Goal: Task Accomplishment & Management: Complete application form

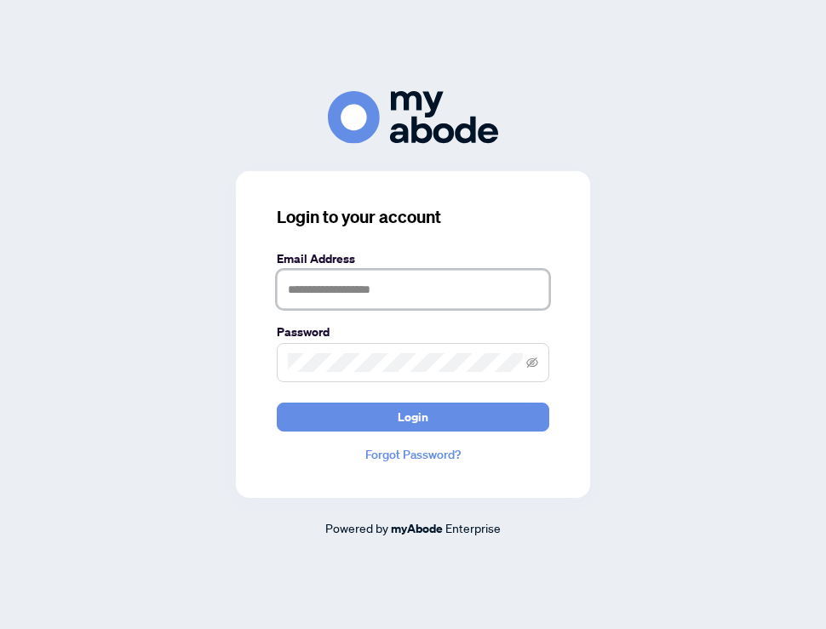
click at [366, 290] on input "text" at bounding box center [413, 289] width 272 height 39
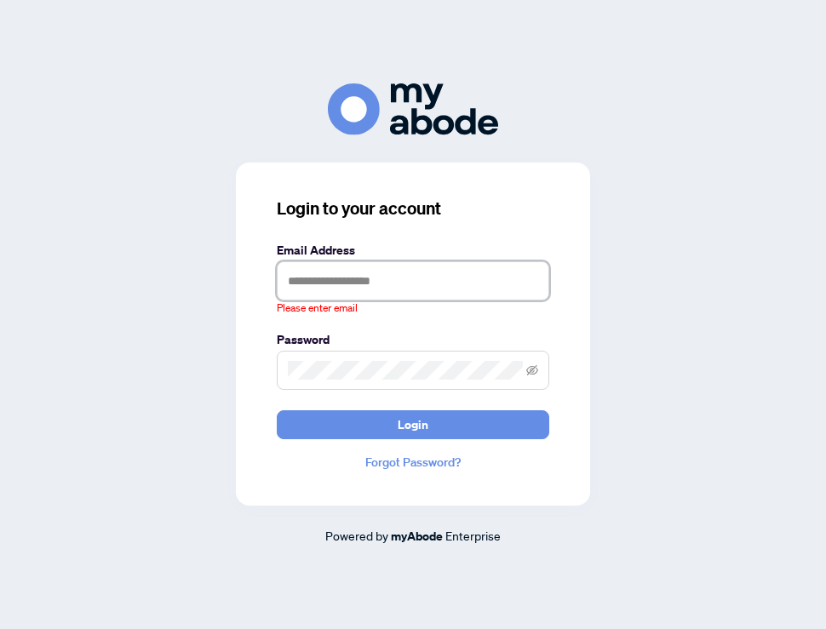
type input "**********"
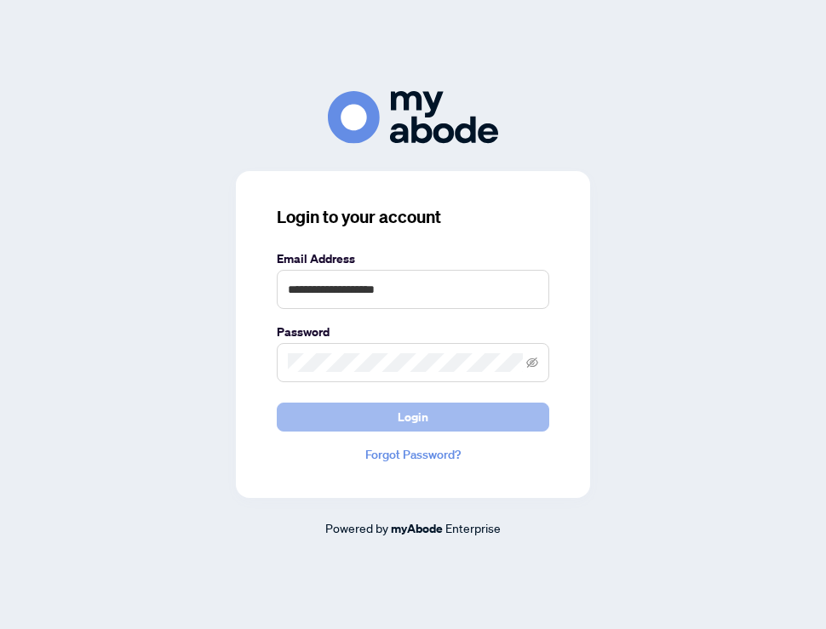
click at [393, 408] on button "Login" at bounding box center [413, 417] width 272 height 29
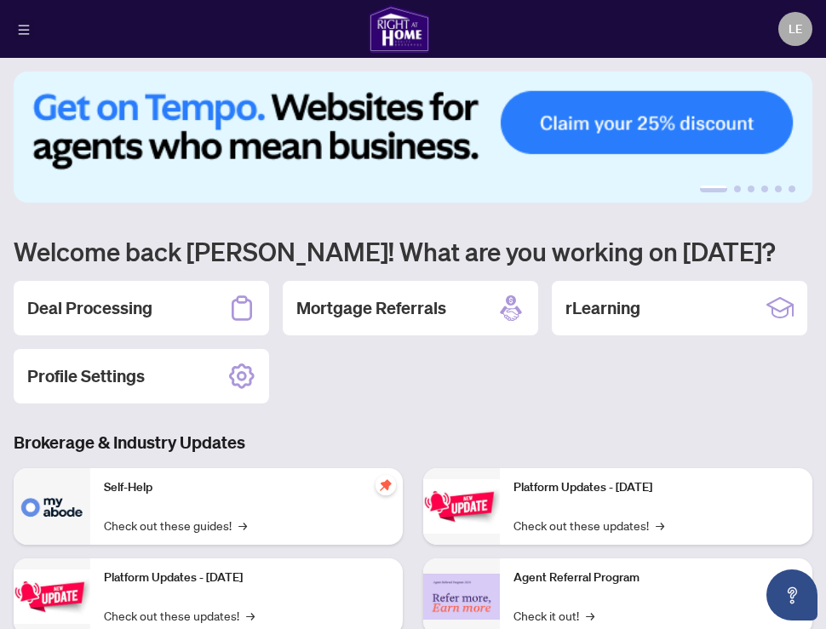
click at [19, 32] on icon "menu" at bounding box center [24, 30] width 12 height 12
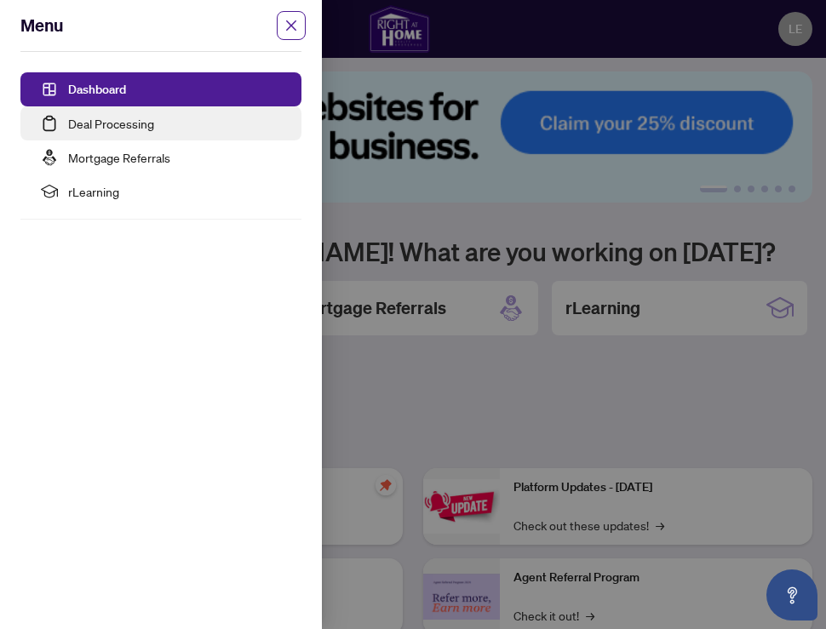
click at [68, 116] on link "Deal Processing" at bounding box center [111, 123] width 86 height 15
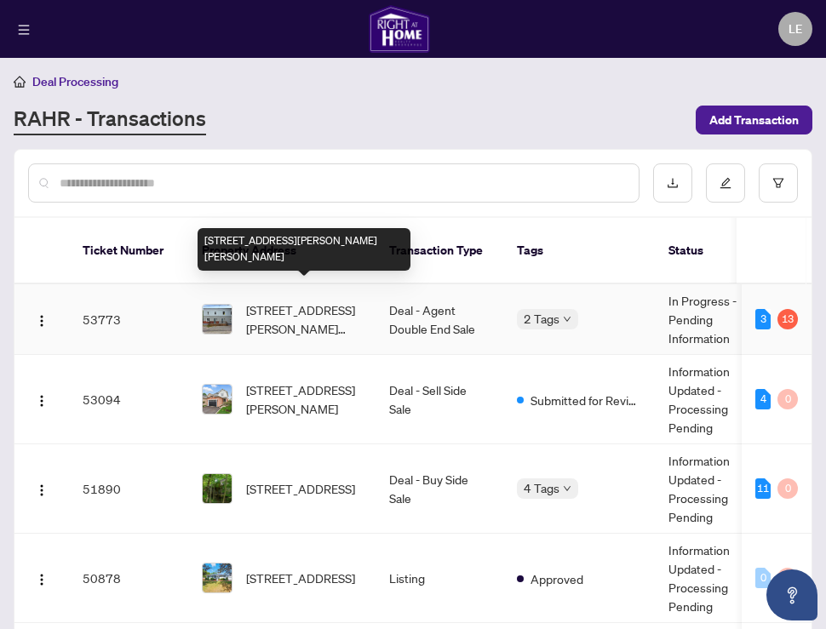
click at [255, 301] on span "41 PELLISSIER St, Trent Hills, Ontario K0L 1L0, Canada" at bounding box center [304, 319] width 116 height 37
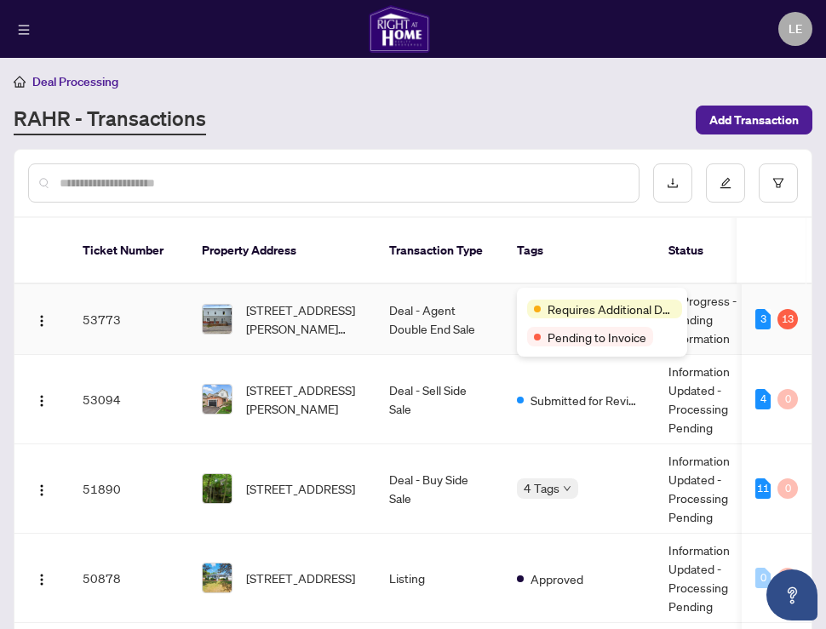
click at [361, 301] on span "41 PELLISSIER St, Trent Hills, Ontario K0L 1L0, Canada" at bounding box center [304, 319] width 116 height 37
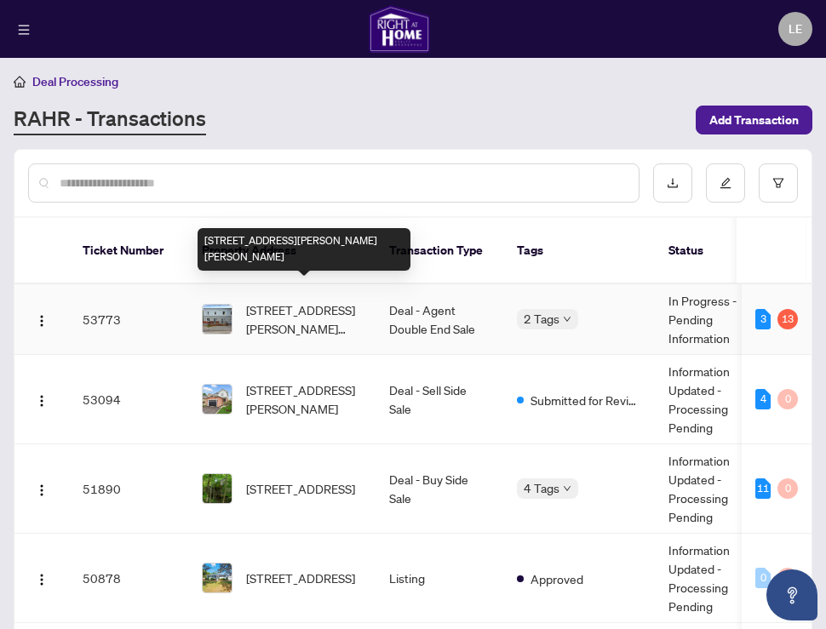
click at [319, 301] on span "41 PELLISSIER St, Trent Hills, Ontario K0L 1L0, Canada" at bounding box center [304, 319] width 116 height 37
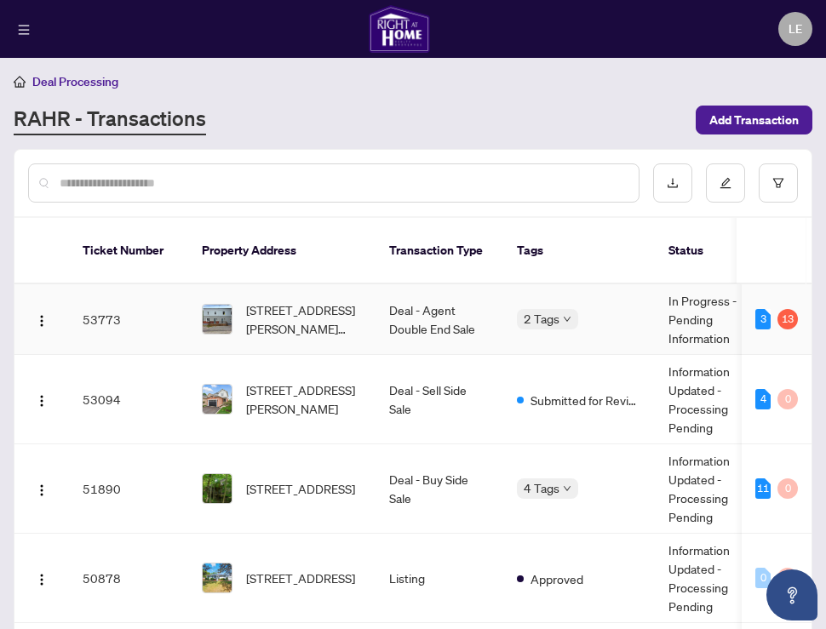
click at [102, 301] on td "53773" at bounding box center [128, 319] width 119 height 71
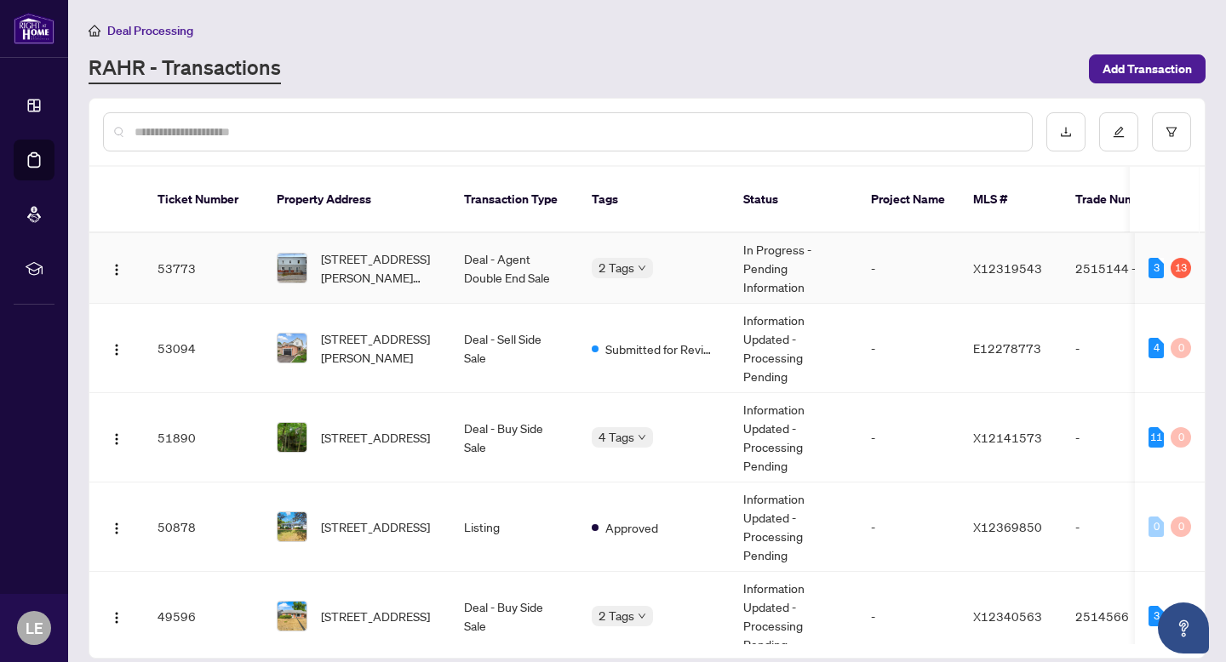
click at [364, 249] on span "41 PELLISSIER St, Trent Hills, Ontario K0L 1L0, Canada" at bounding box center [379, 267] width 116 height 37
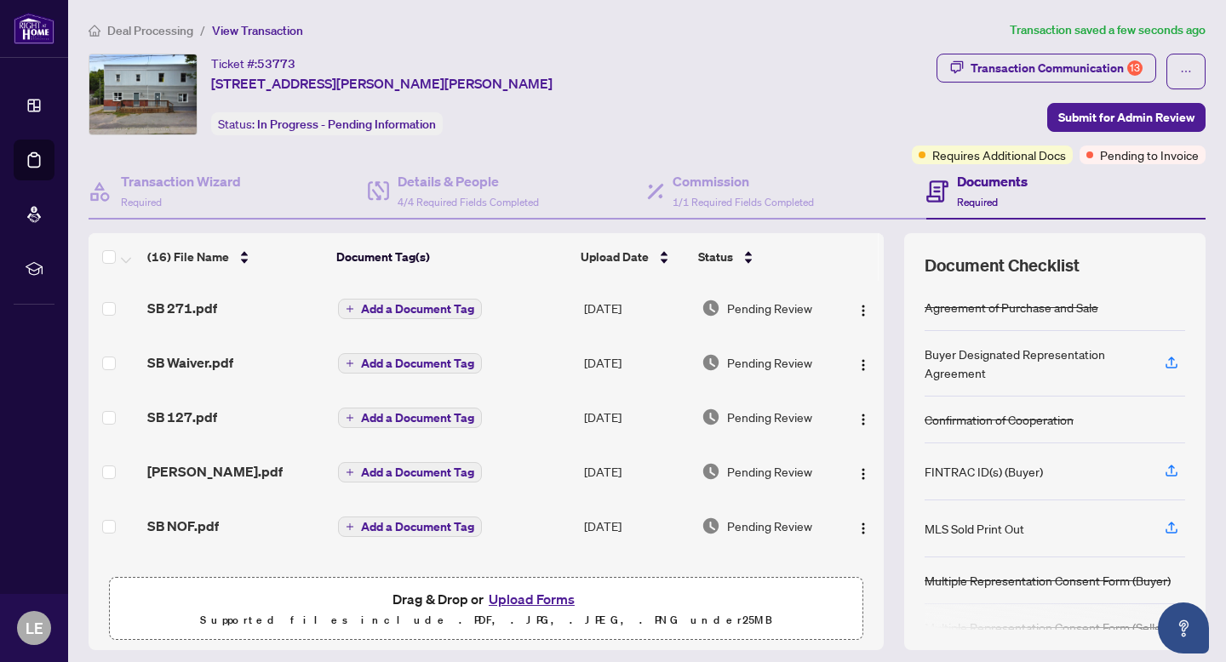
click at [347, 312] on button "Add a Document Tag" at bounding box center [410, 309] width 144 height 20
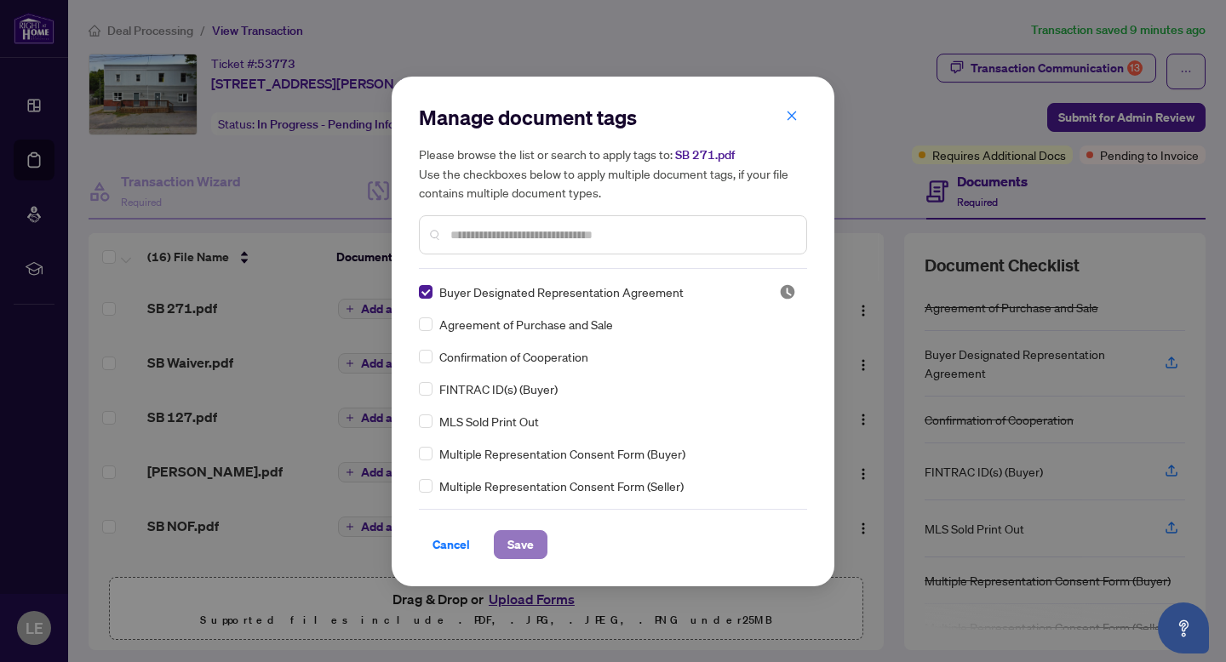
click at [516, 547] on span "Save" at bounding box center [520, 544] width 26 height 27
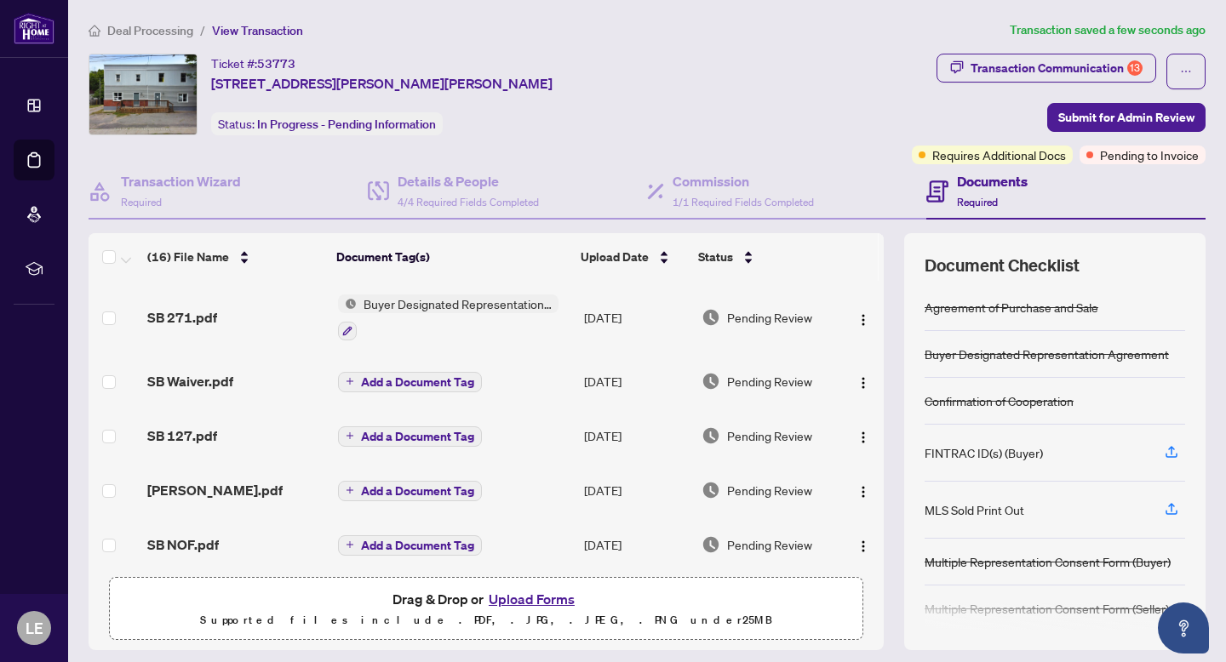
click at [424, 387] on button "Add a Document Tag" at bounding box center [410, 382] width 144 height 20
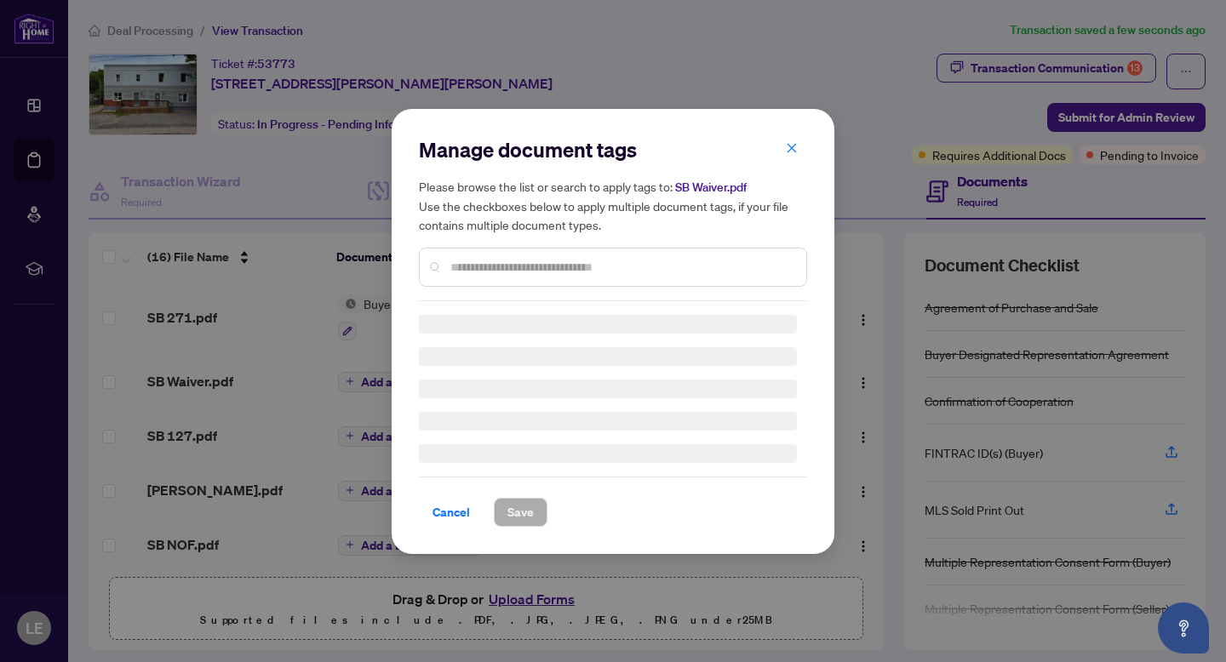
click at [503, 267] on div "Manage document tags Please browse the list or search to apply tags to: SB Waiv…" at bounding box center [613, 218] width 388 height 165
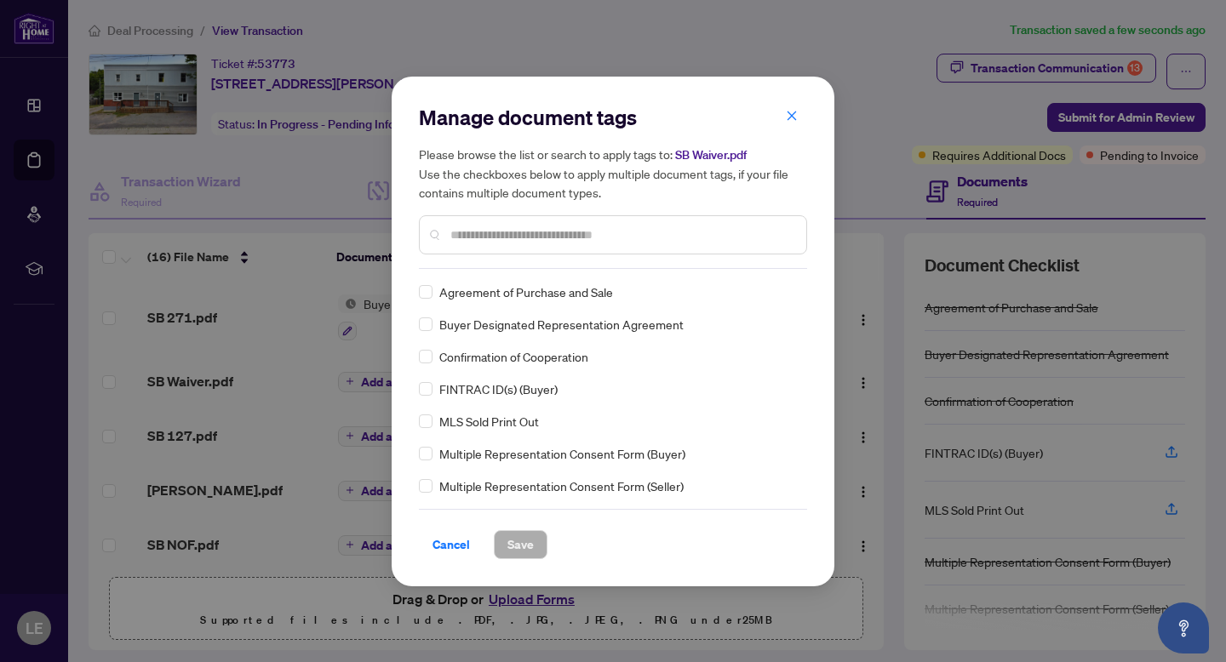
click at [485, 265] on div "Manage document tags Please browse the list or search to apply tags to: SB Waiv…" at bounding box center [613, 186] width 388 height 165
click at [483, 241] on input "text" at bounding box center [621, 235] width 342 height 19
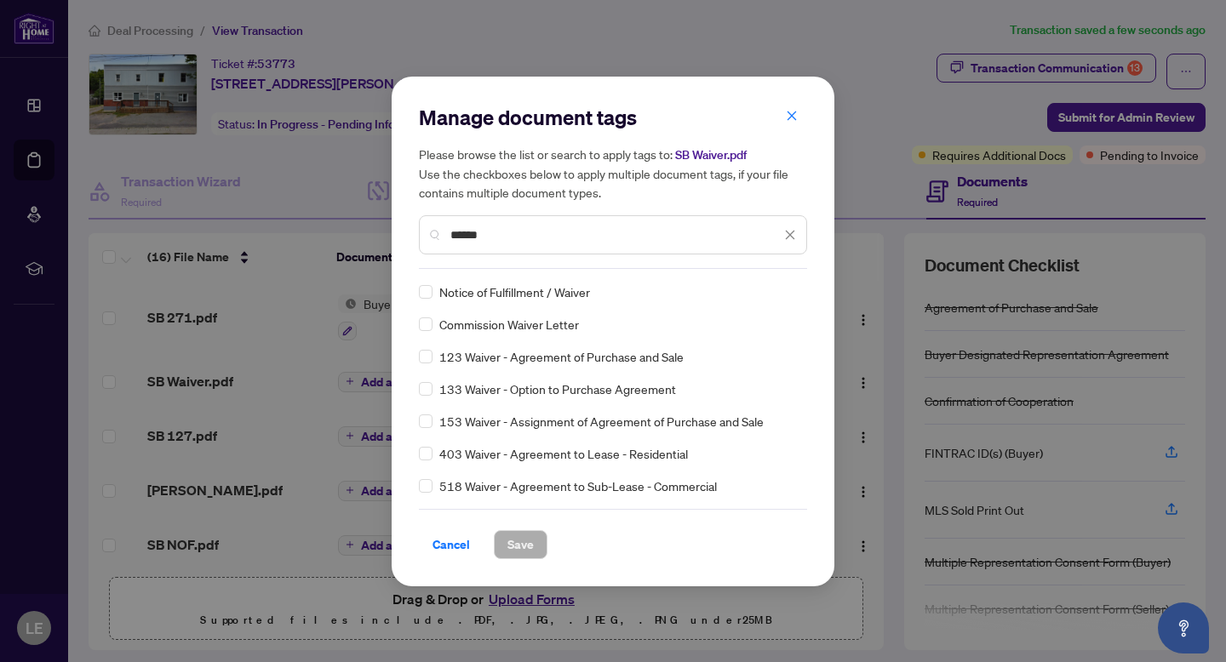
type input "******"
click at [433, 291] on div "Notice of Fulfillment / Waiver" at bounding box center [608, 292] width 378 height 19
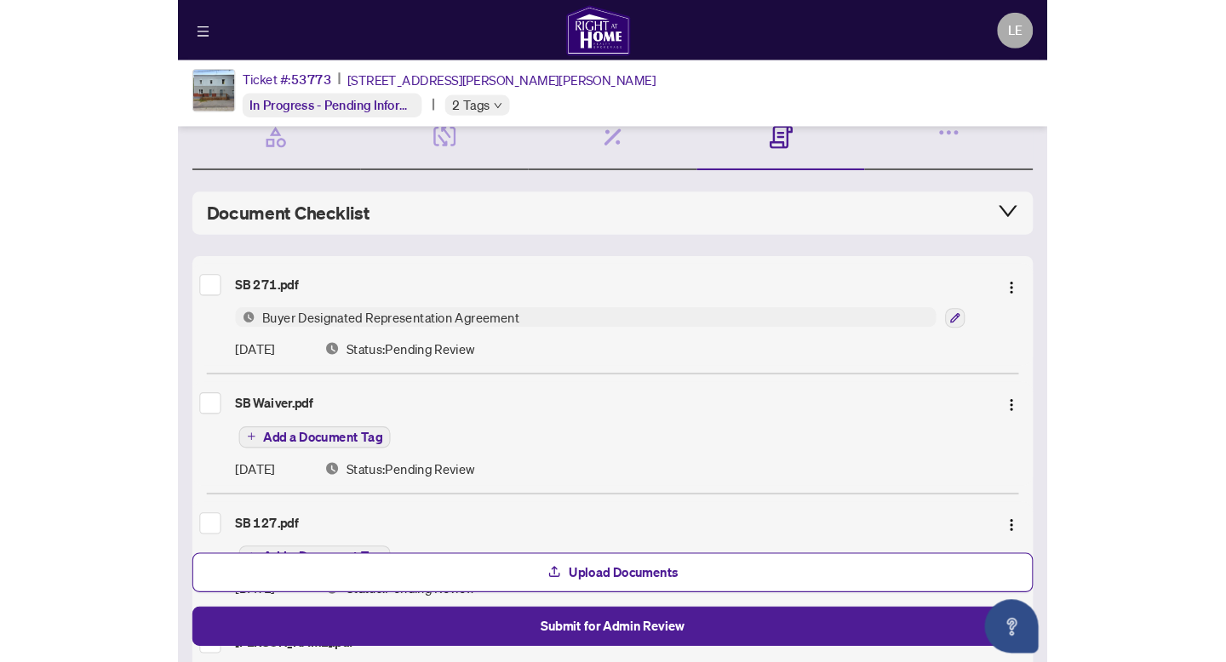
scroll to position [76, 0]
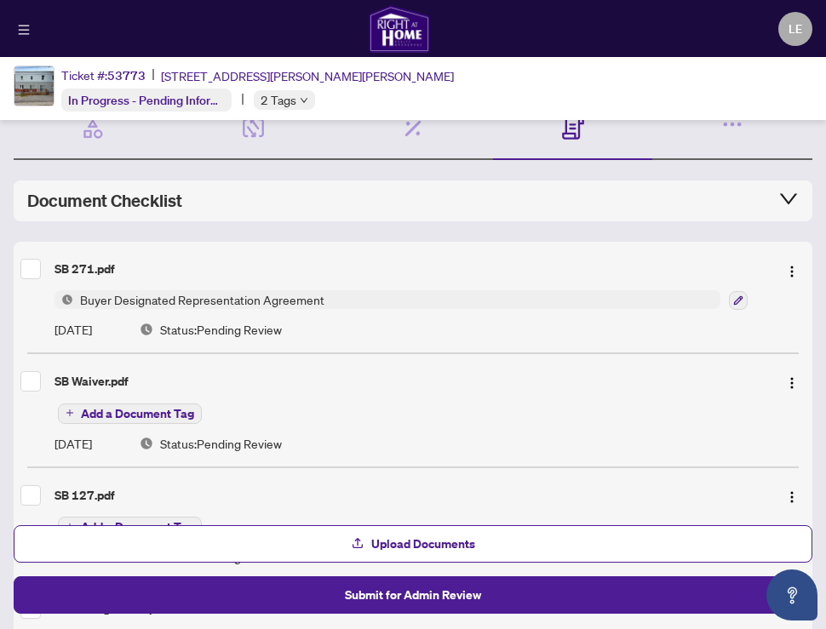
click at [115, 408] on span "Add a Document Tag" at bounding box center [137, 414] width 113 height 12
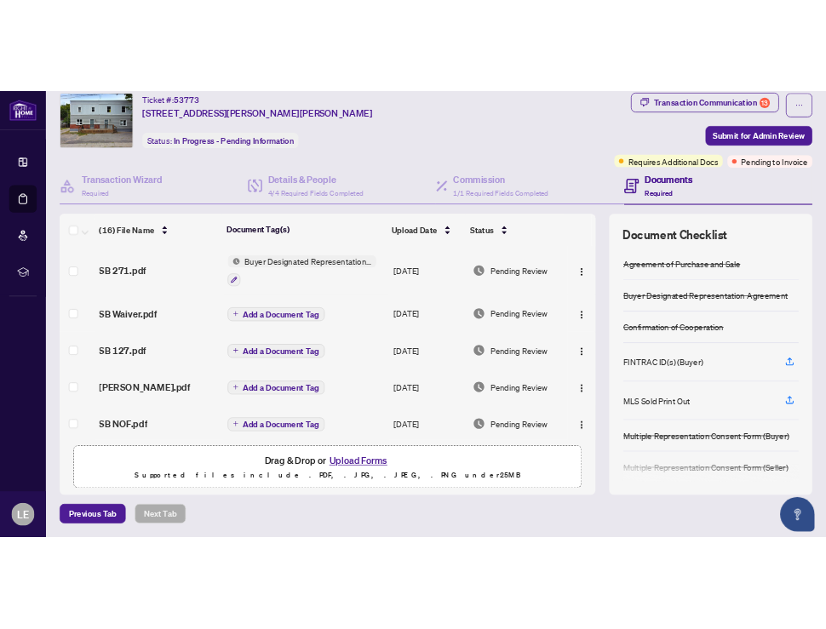
scroll to position [49, 0]
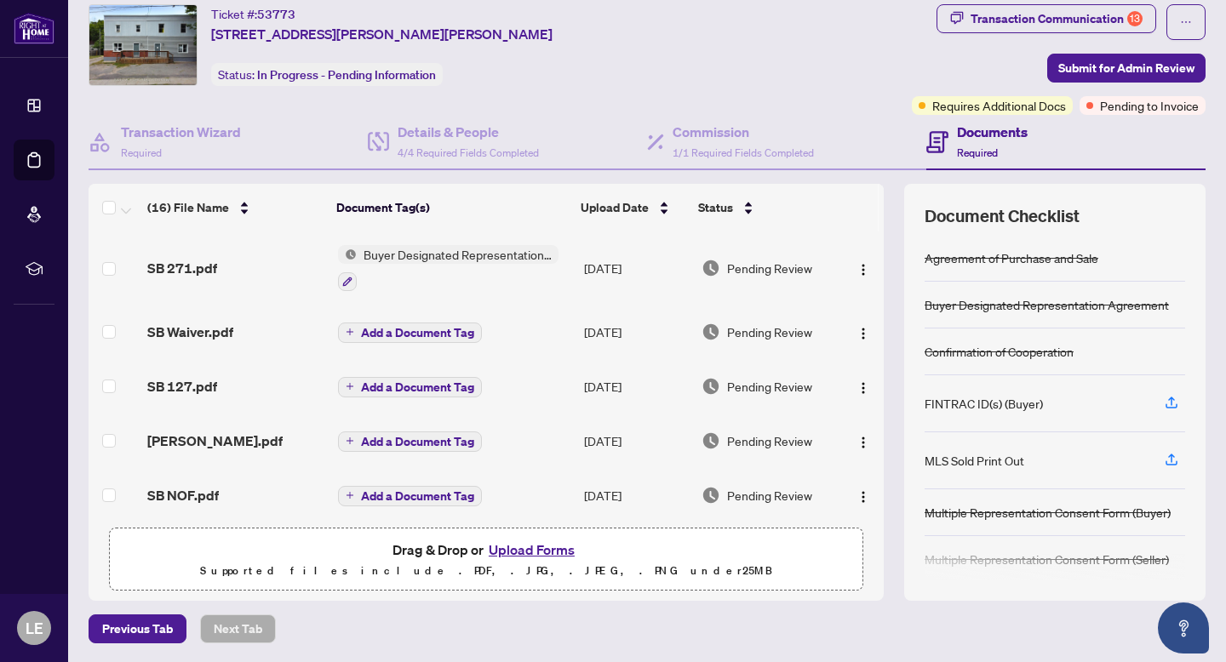
click at [373, 330] on span "Add a Document Tag" at bounding box center [417, 333] width 113 height 12
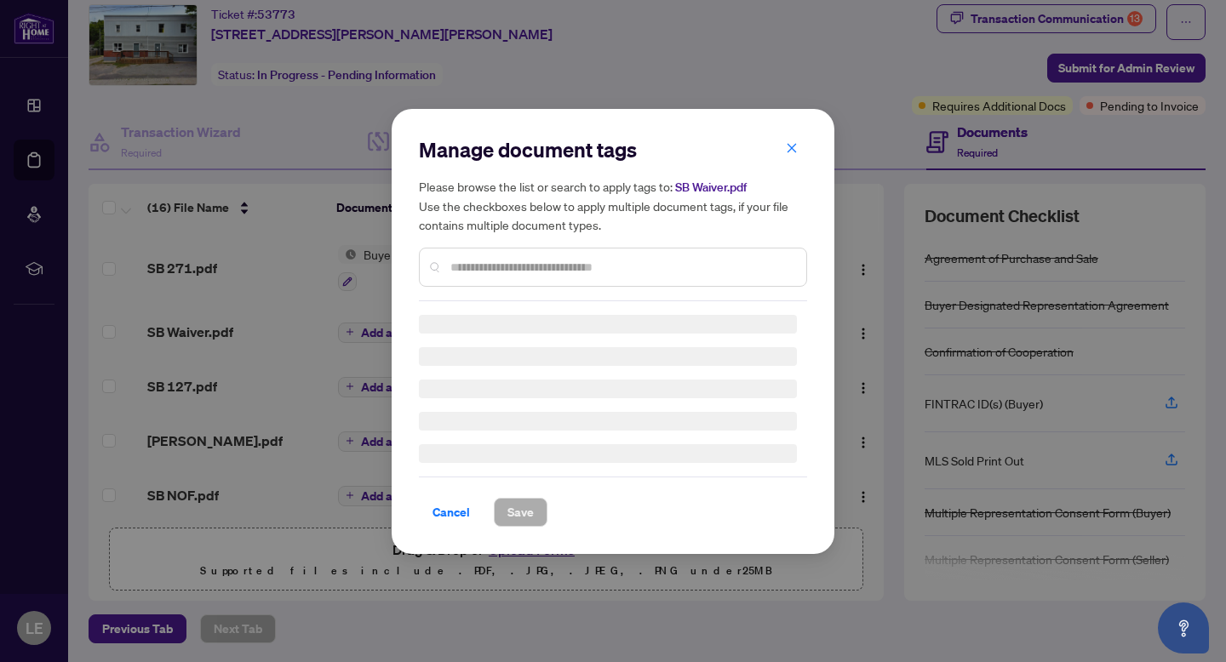
click at [483, 274] on div "Manage document tags Please browse the list or search to apply tags to: SB Waiv…" at bounding box center [613, 331] width 388 height 391
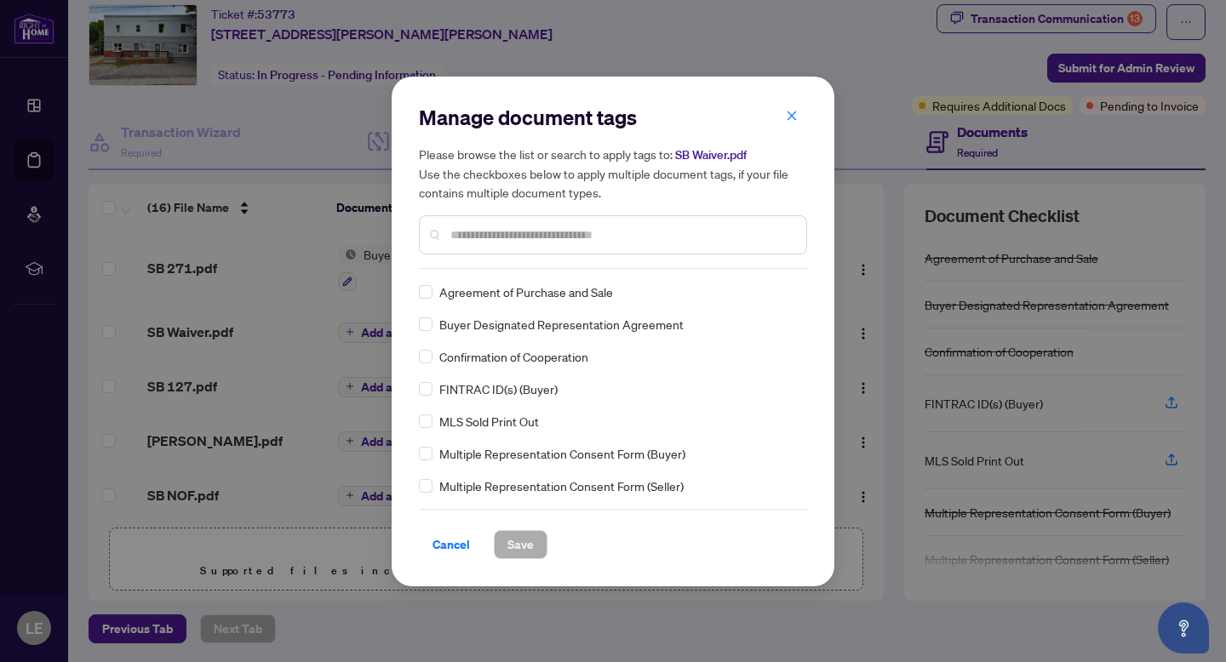
click at [463, 240] on input "text" at bounding box center [621, 235] width 342 height 19
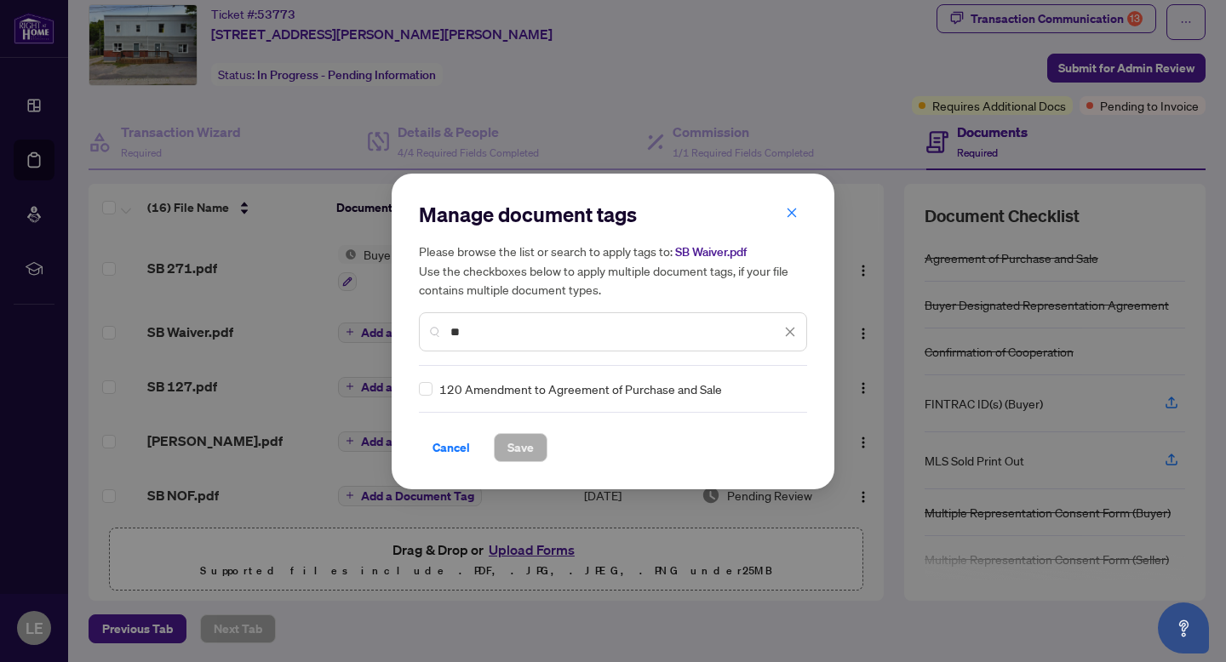
type input "*"
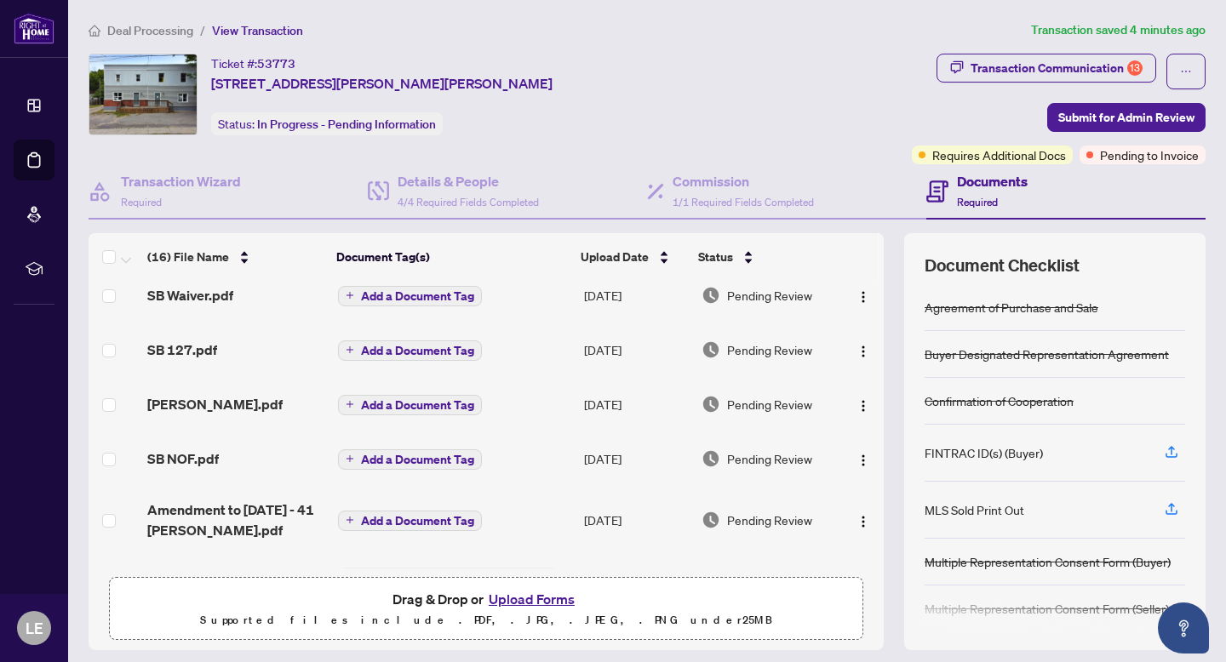
scroll to position [0, 0]
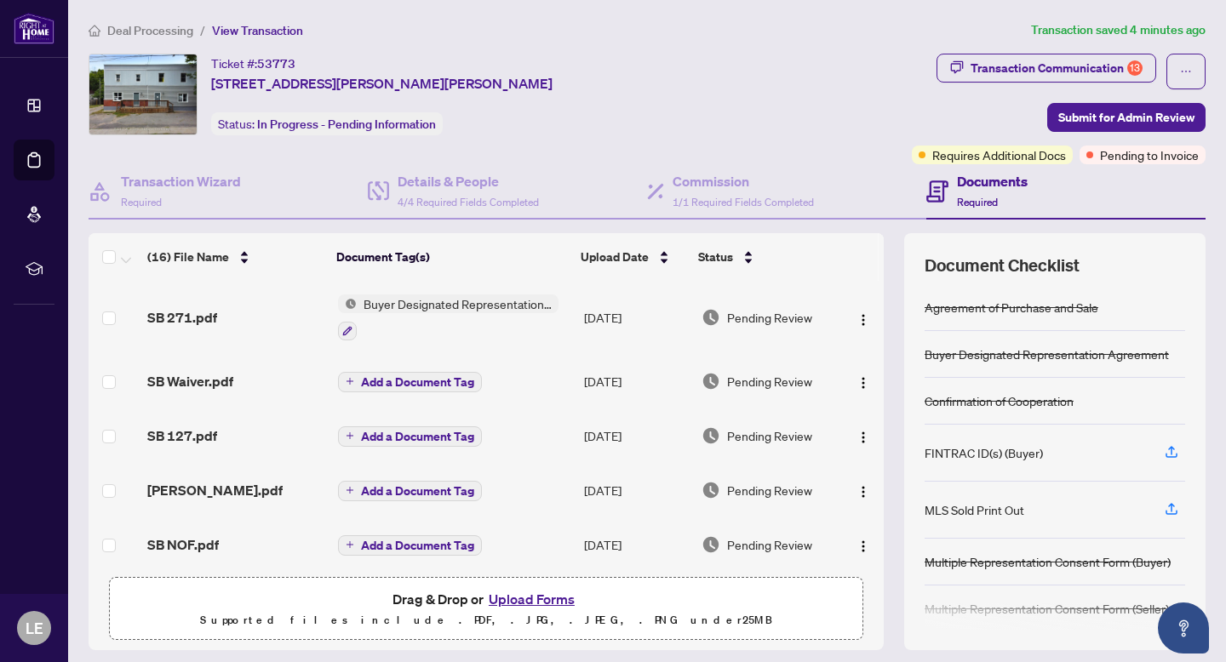
click at [361, 379] on span "Add a Document Tag" at bounding box center [417, 382] width 113 height 12
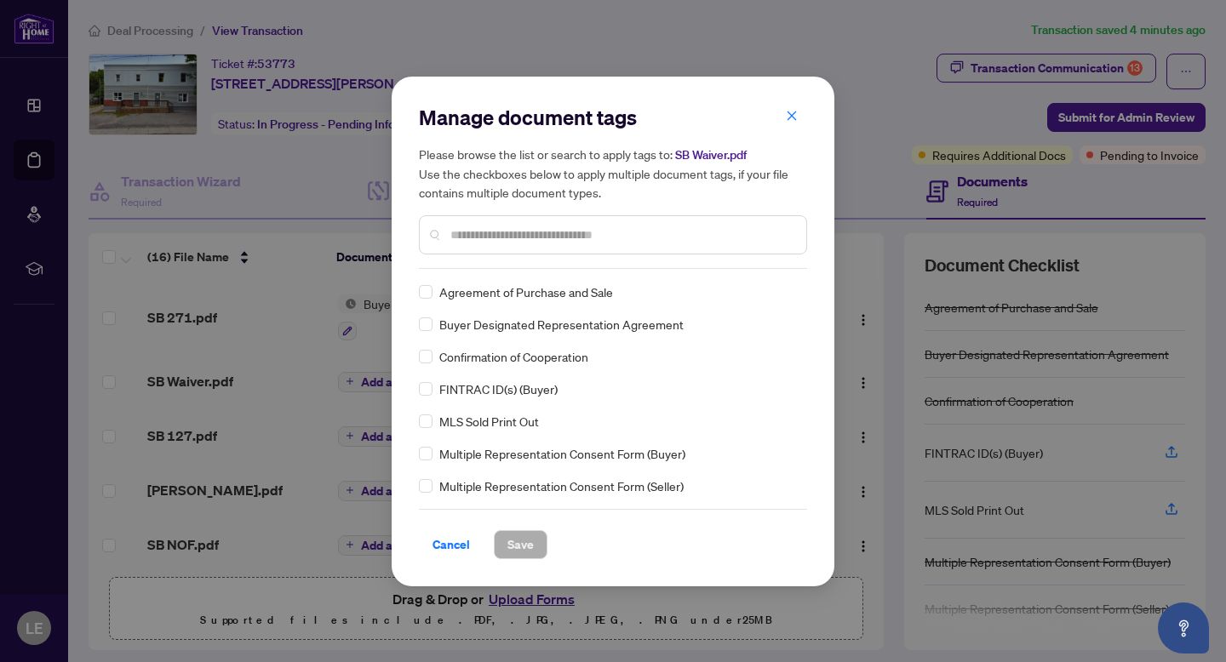
click at [485, 267] on div "Manage document tags Please browse the list or search to apply tags to: SB Waiv…" at bounding box center [613, 186] width 388 height 165
click at [479, 237] on input "text" at bounding box center [621, 235] width 342 height 19
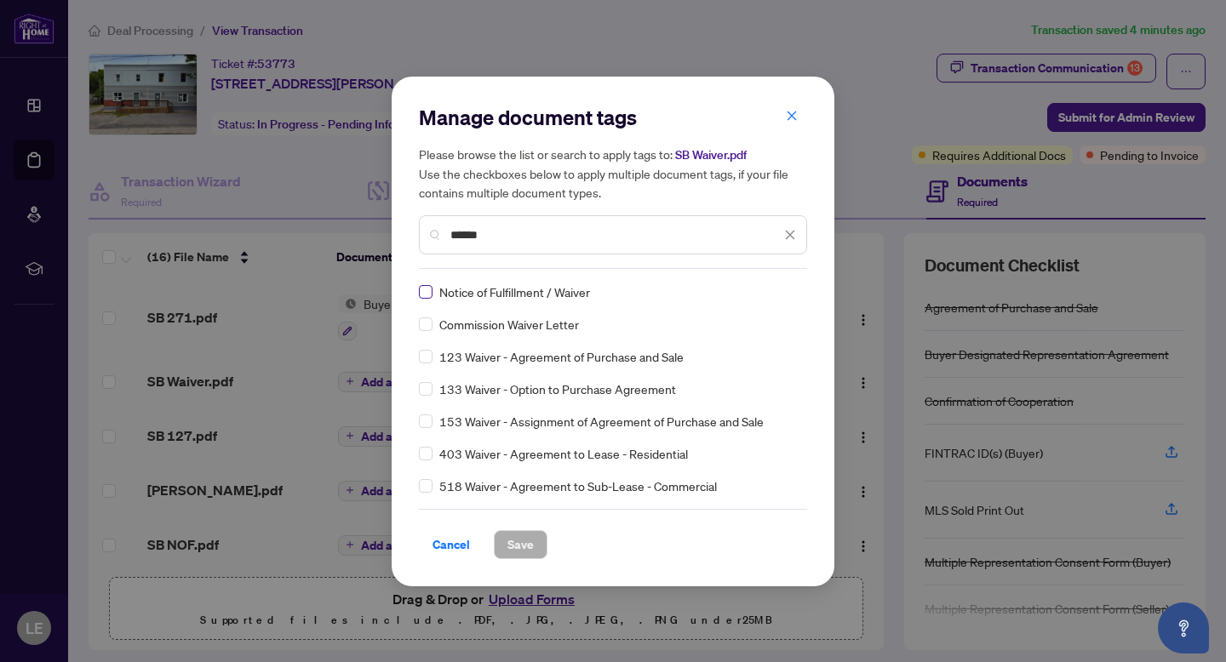
type input "******"
click at [519, 533] on span "Save" at bounding box center [520, 544] width 26 height 27
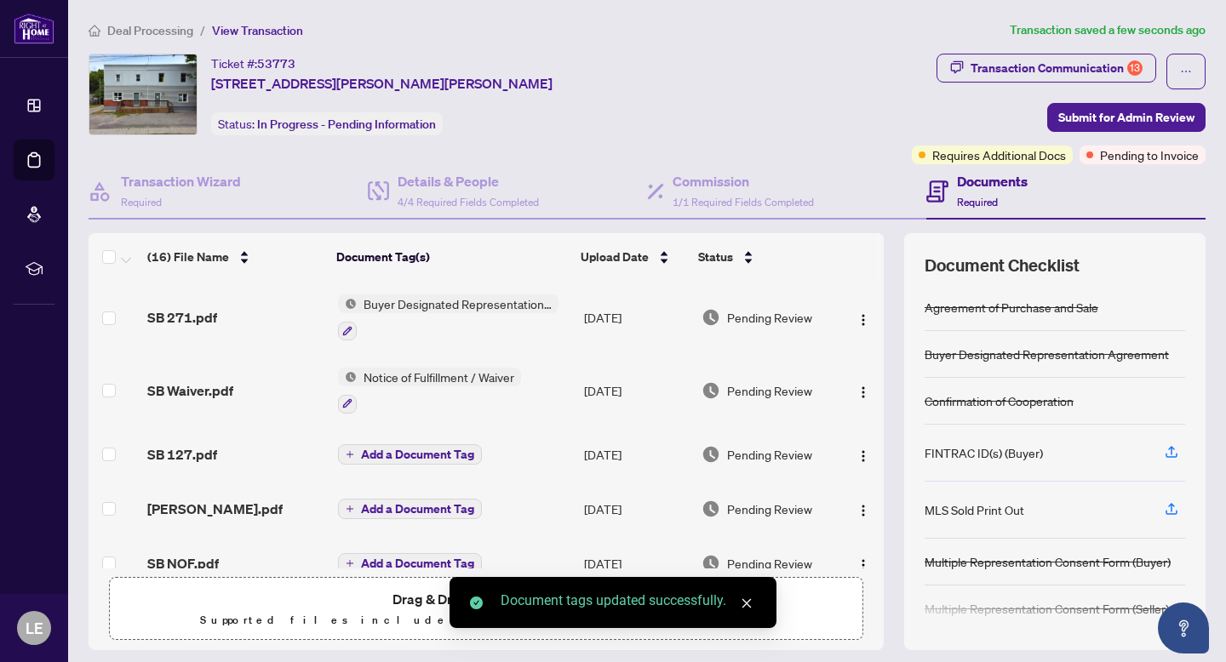
scroll to position [58, 0]
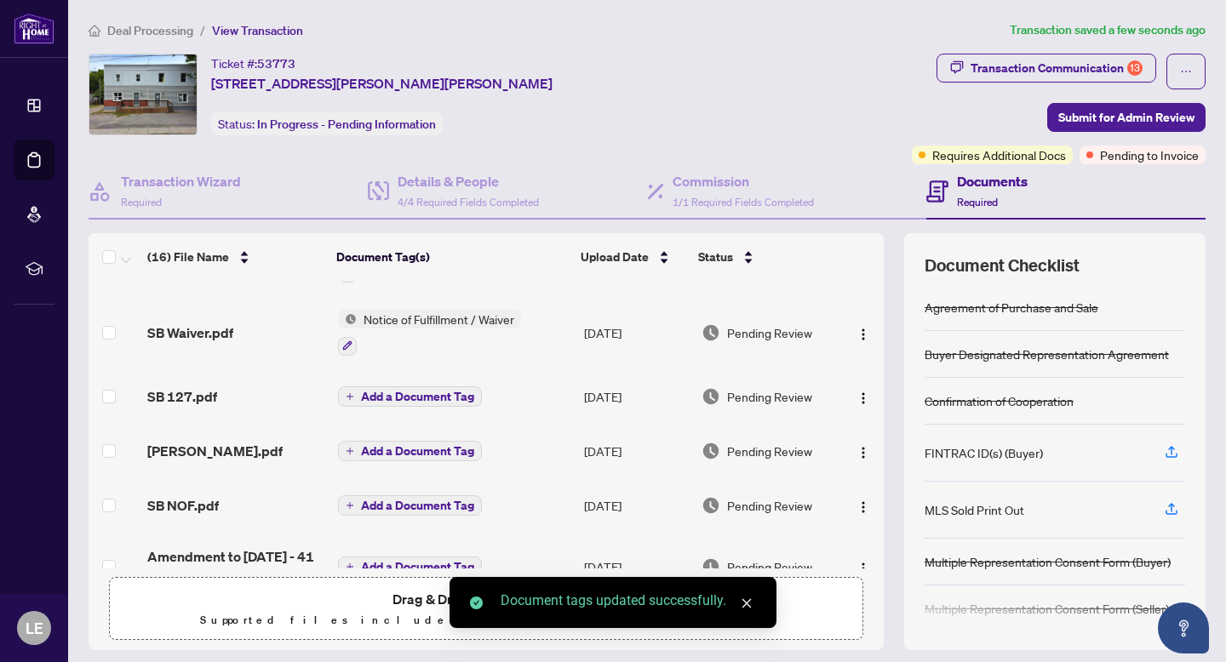
click at [381, 394] on span "Add a Document Tag" at bounding box center [417, 397] width 113 height 12
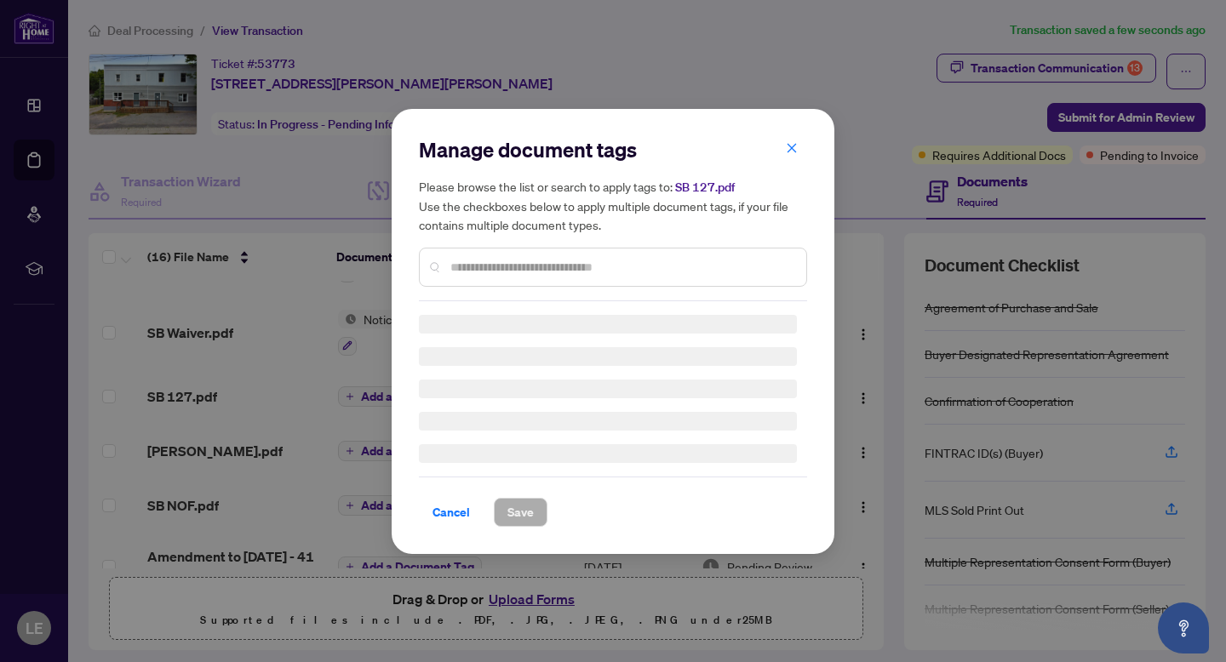
click at [519, 264] on div "Manage document tags Please browse the list or search to apply tags to: SB 127.…" at bounding box center [613, 218] width 388 height 165
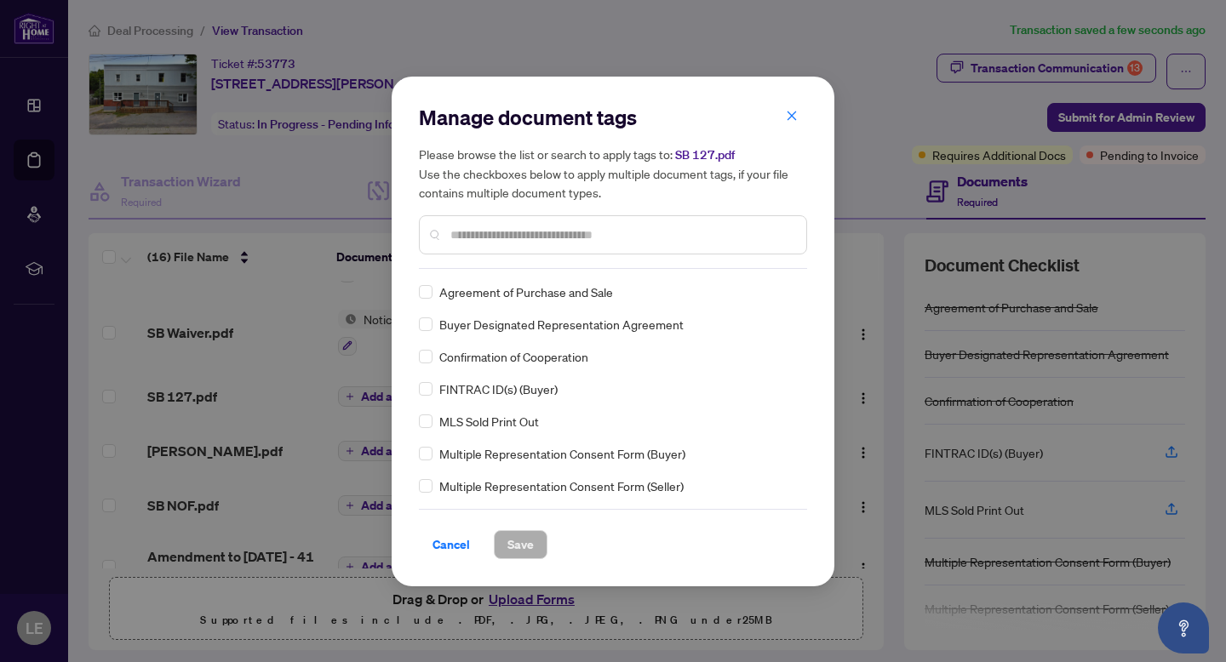
click at [473, 227] on input "text" at bounding box center [621, 235] width 342 height 19
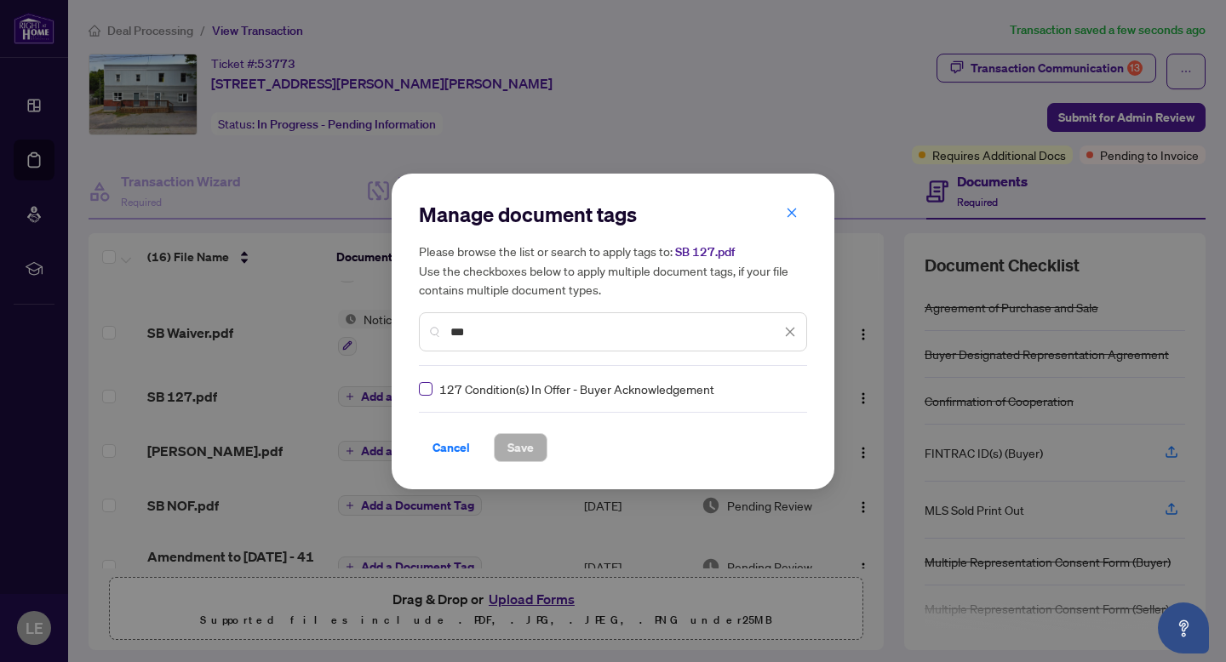
type input "***"
click at [521, 449] on span "Save" at bounding box center [520, 447] width 26 height 27
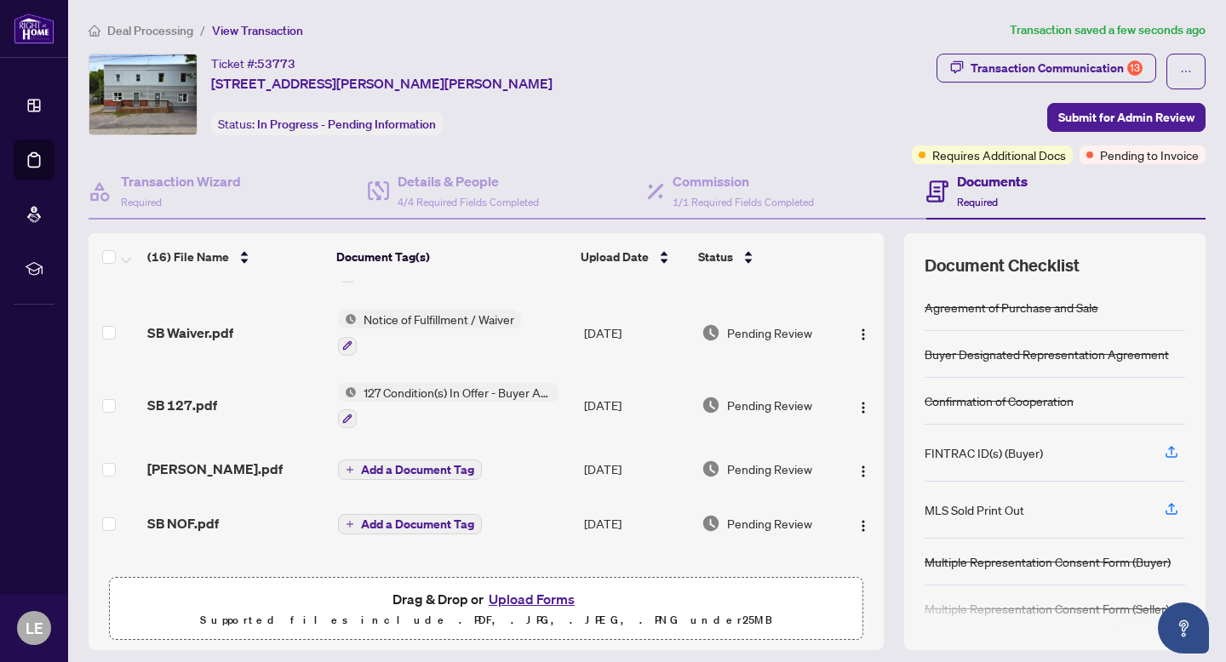
click at [381, 464] on span "Add a Document Tag" at bounding box center [417, 470] width 113 height 12
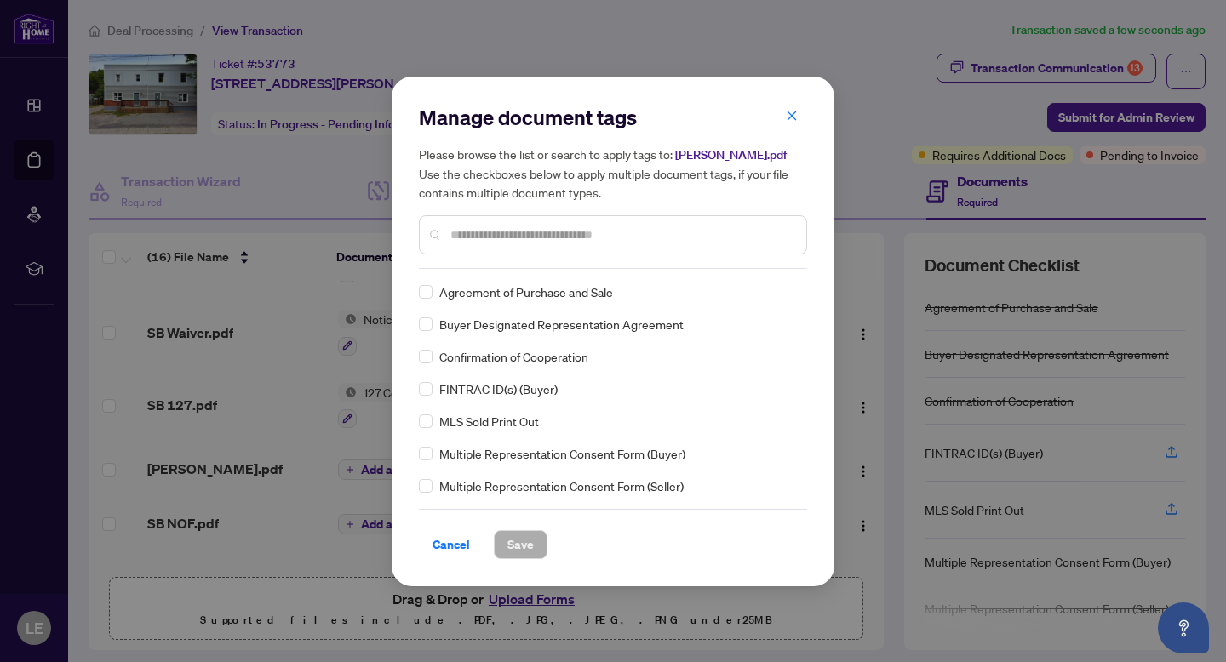
click at [481, 229] on input "text" at bounding box center [621, 235] width 342 height 19
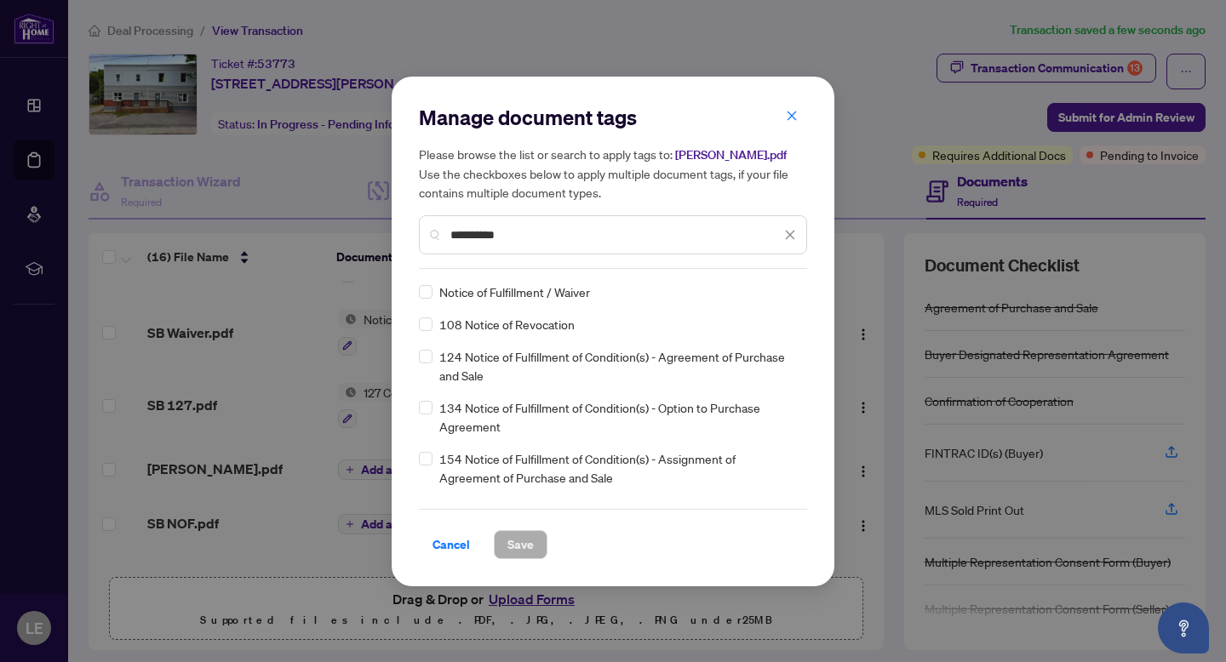
type input "*********"
click at [519, 558] on button "Save" at bounding box center [521, 544] width 54 height 29
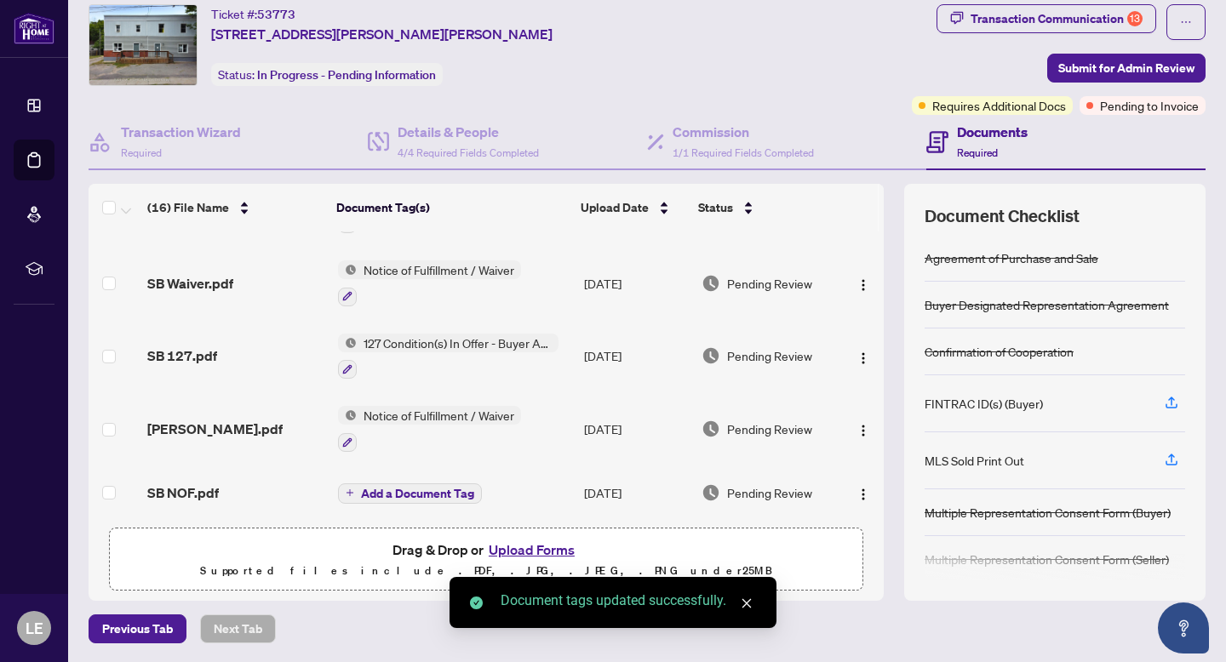
scroll to position [49, 0]
click at [361, 489] on span "Add a Document Tag" at bounding box center [417, 495] width 113 height 12
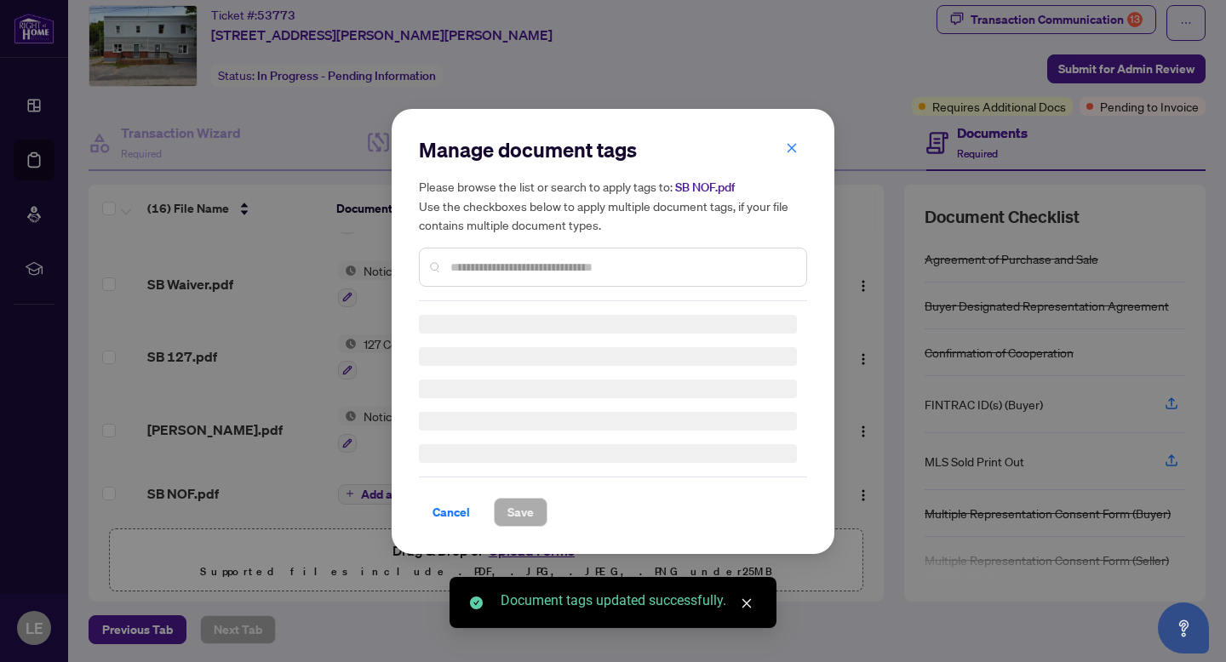
click at [502, 261] on div "Manage document tags Please browse the list or search to apply tags to: SB NOF.…" at bounding box center [613, 218] width 388 height 165
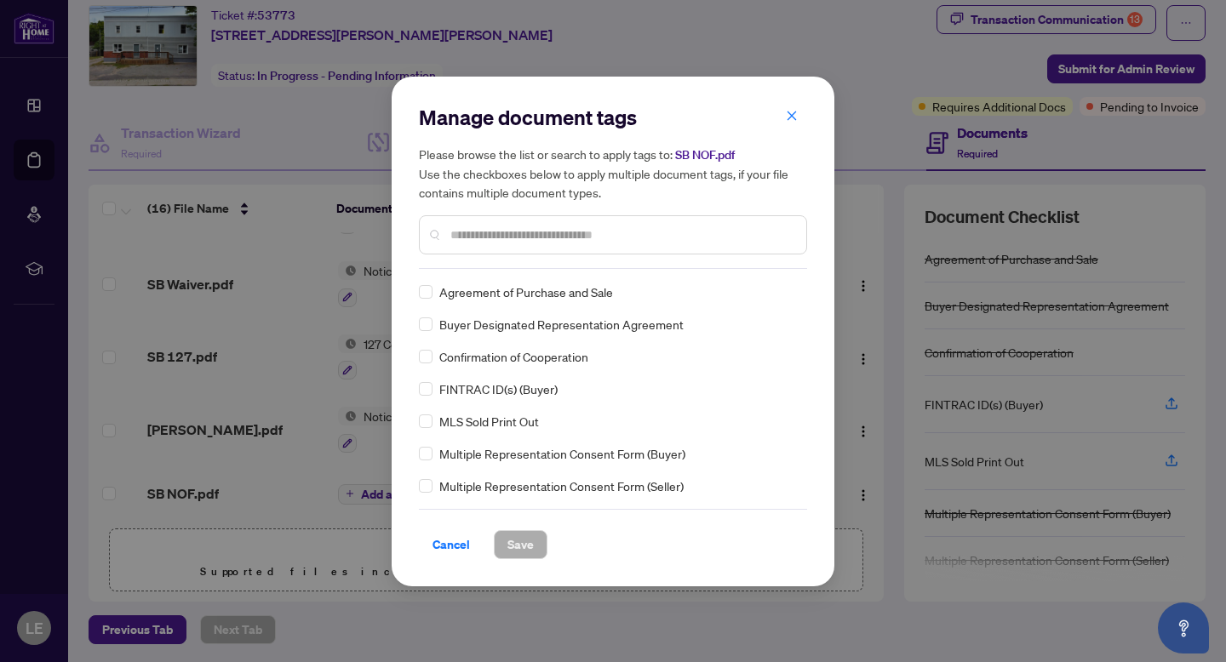
click at [480, 234] on input "text" at bounding box center [621, 235] width 342 height 19
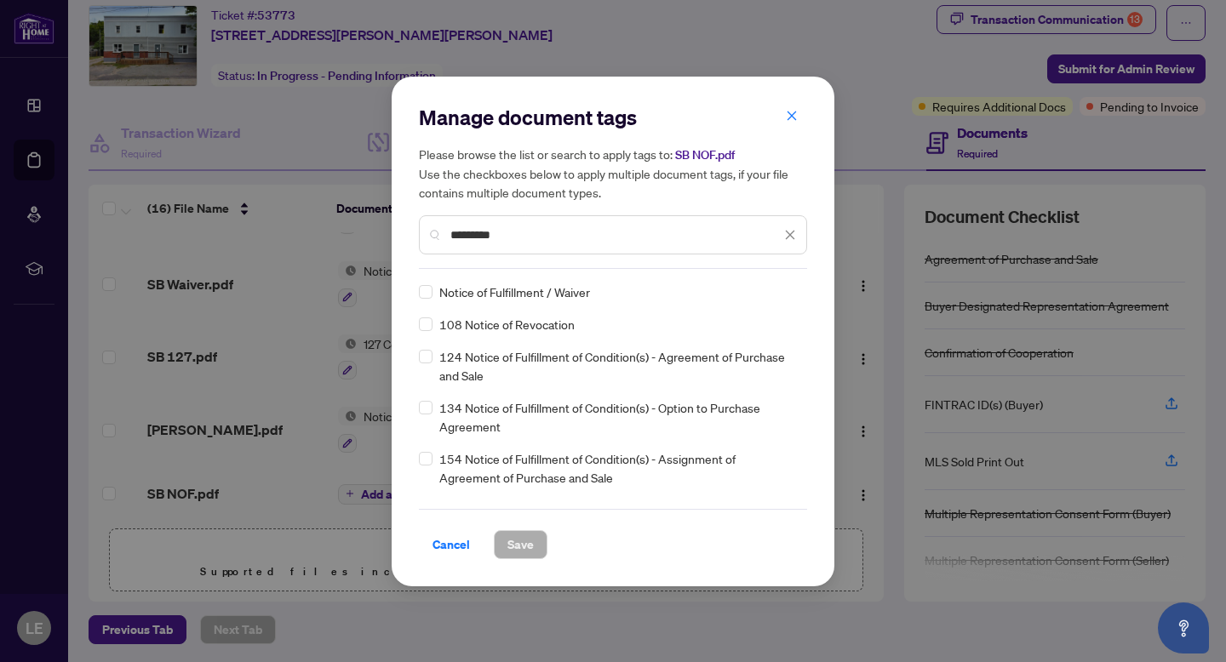
type input "*********"
click at [433, 290] on div "Notice of Fulfillment / Waiver" at bounding box center [608, 292] width 378 height 19
click at [521, 548] on span "Save" at bounding box center [520, 544] width 26 height 27
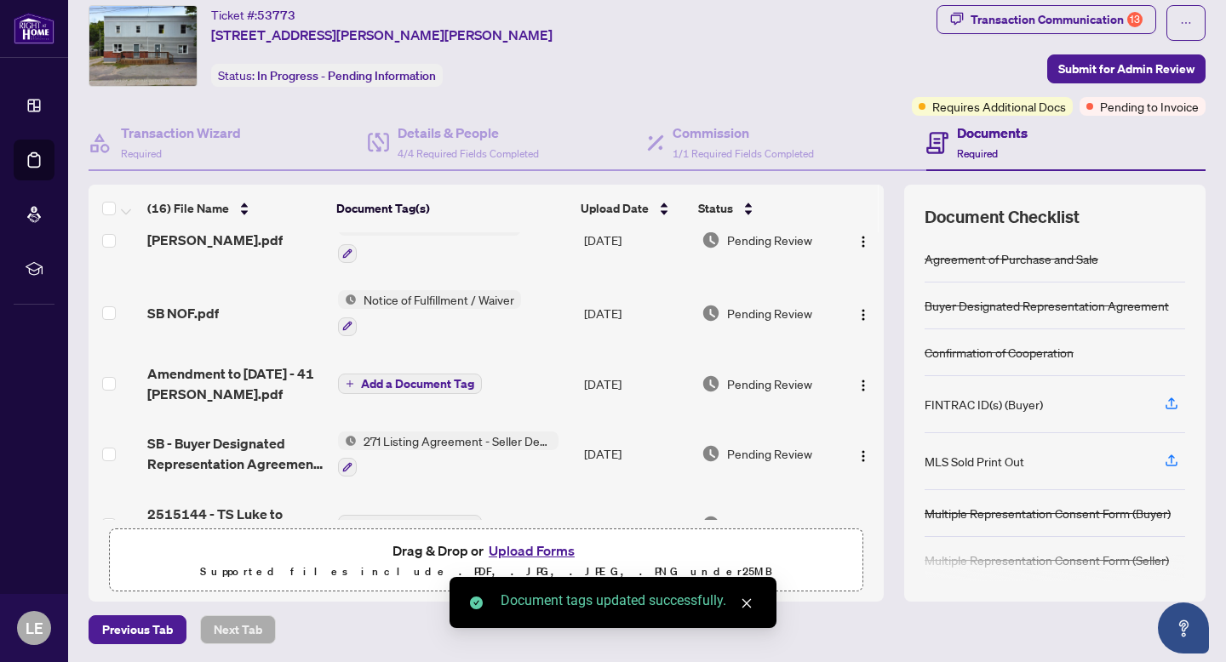
scroll to position [250, 0]
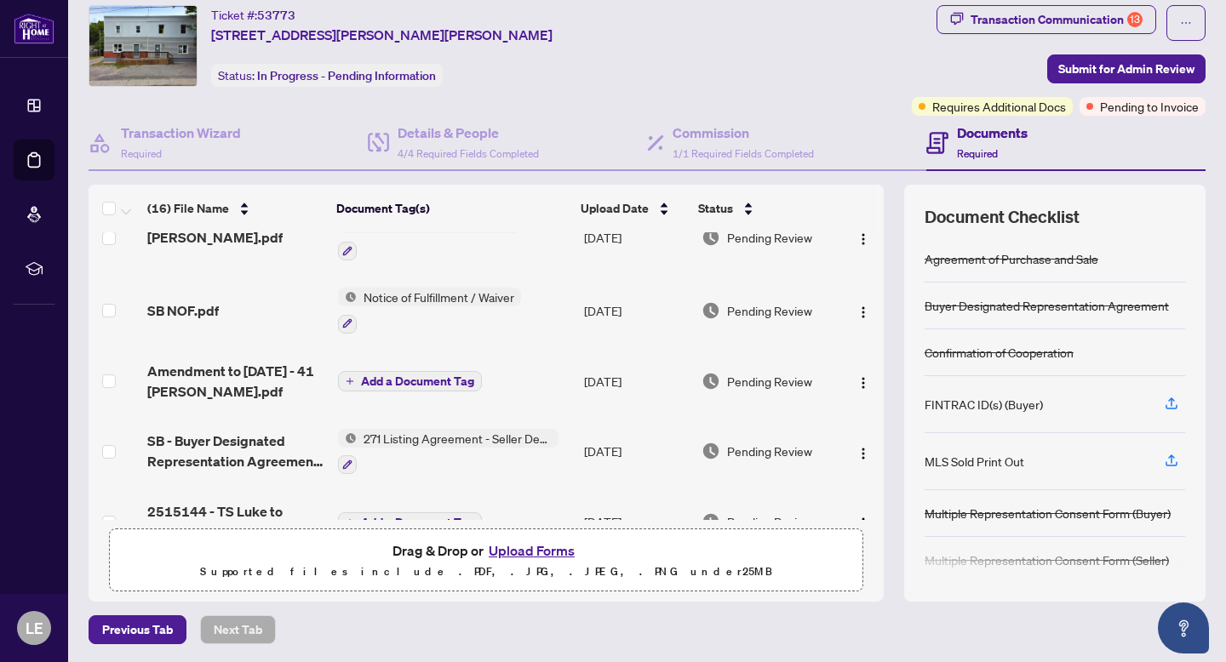
click at [422, 377] on span "Add a Document Tag" at bounding box center [417, 382] width 113 height 12
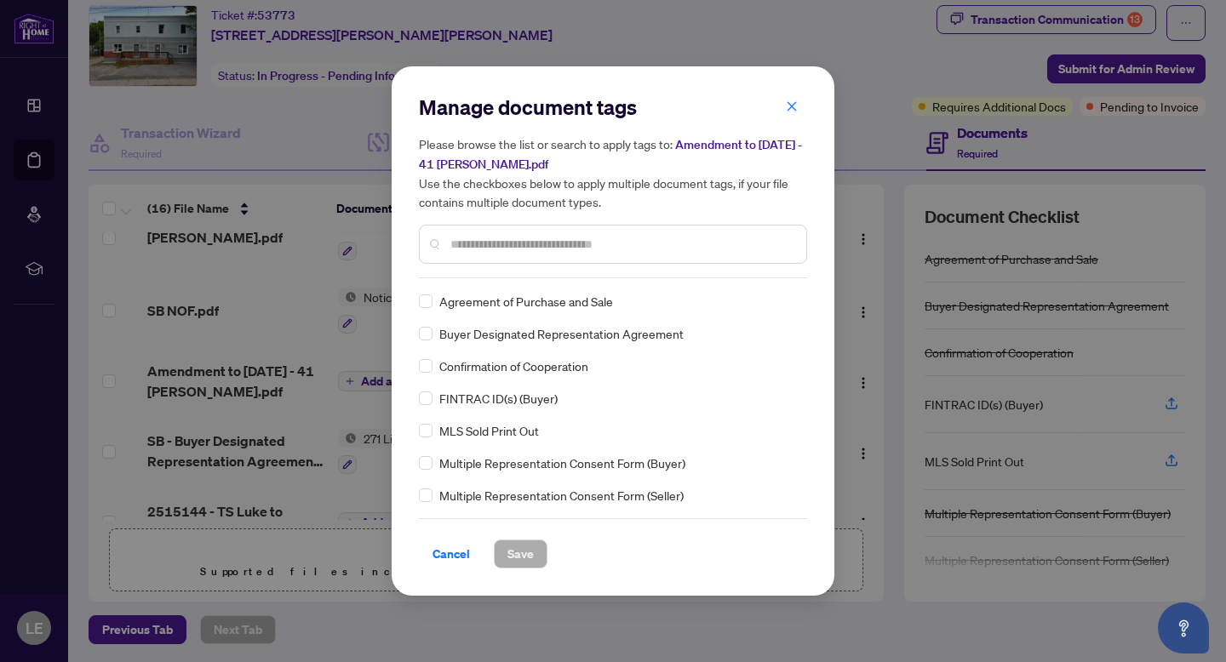
click at [502, 244] on input "text" at bounding box center [621, 244] width 342 height 19
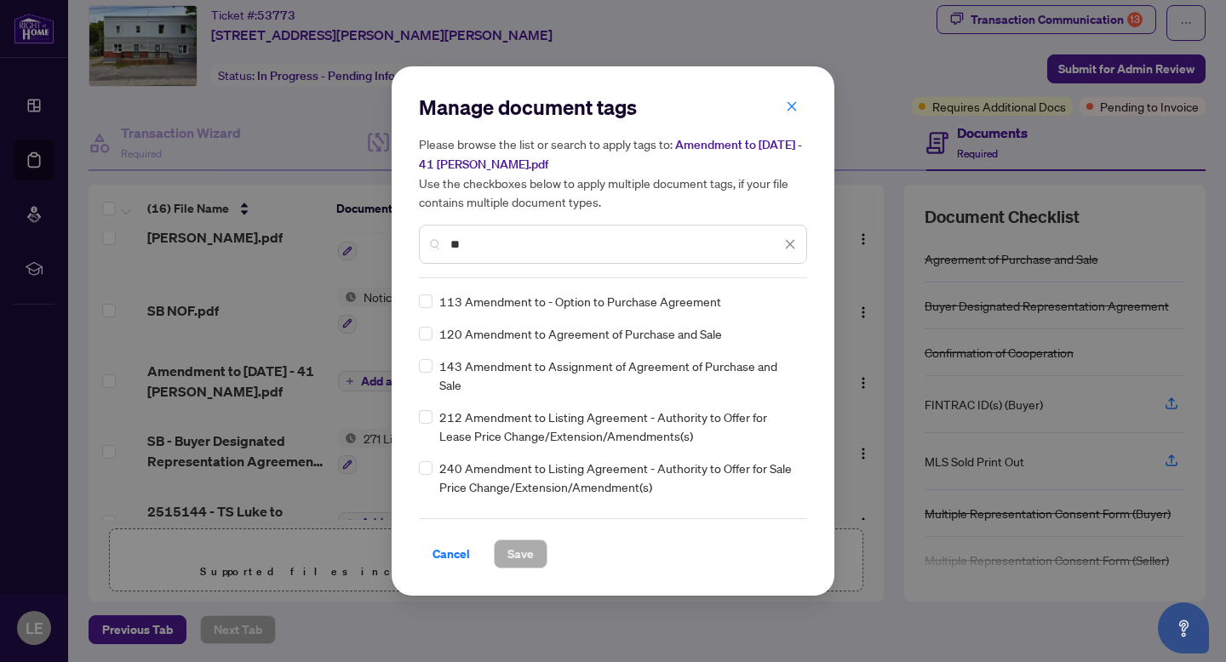
type input "*"
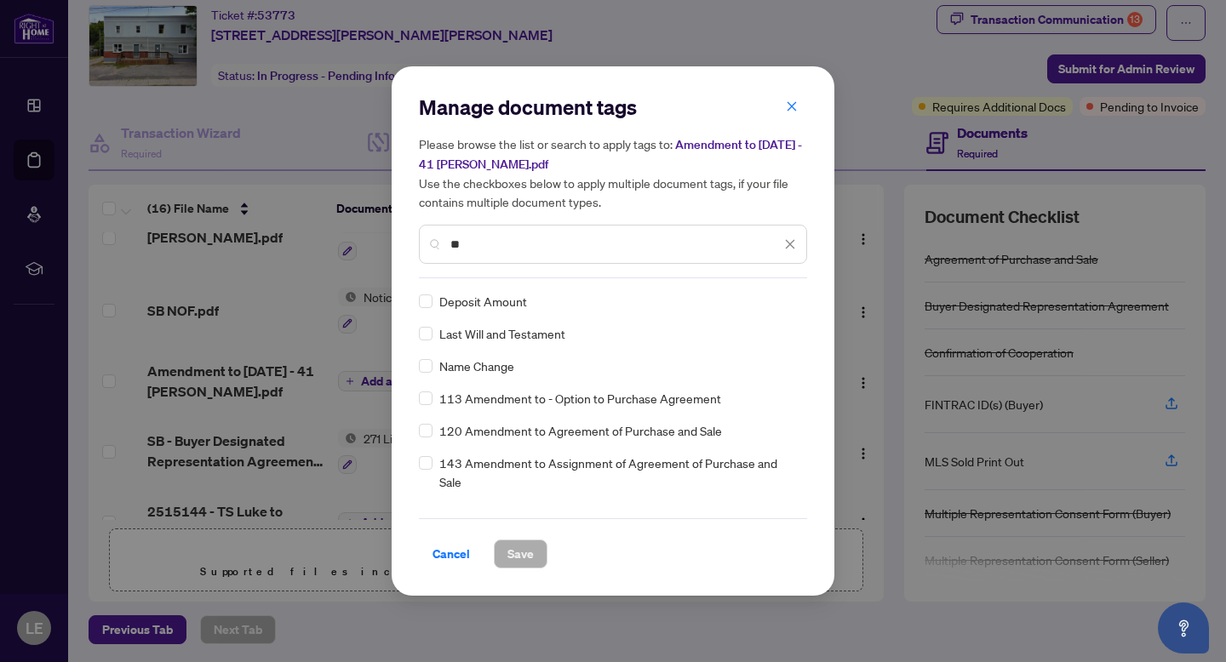
type input "**"
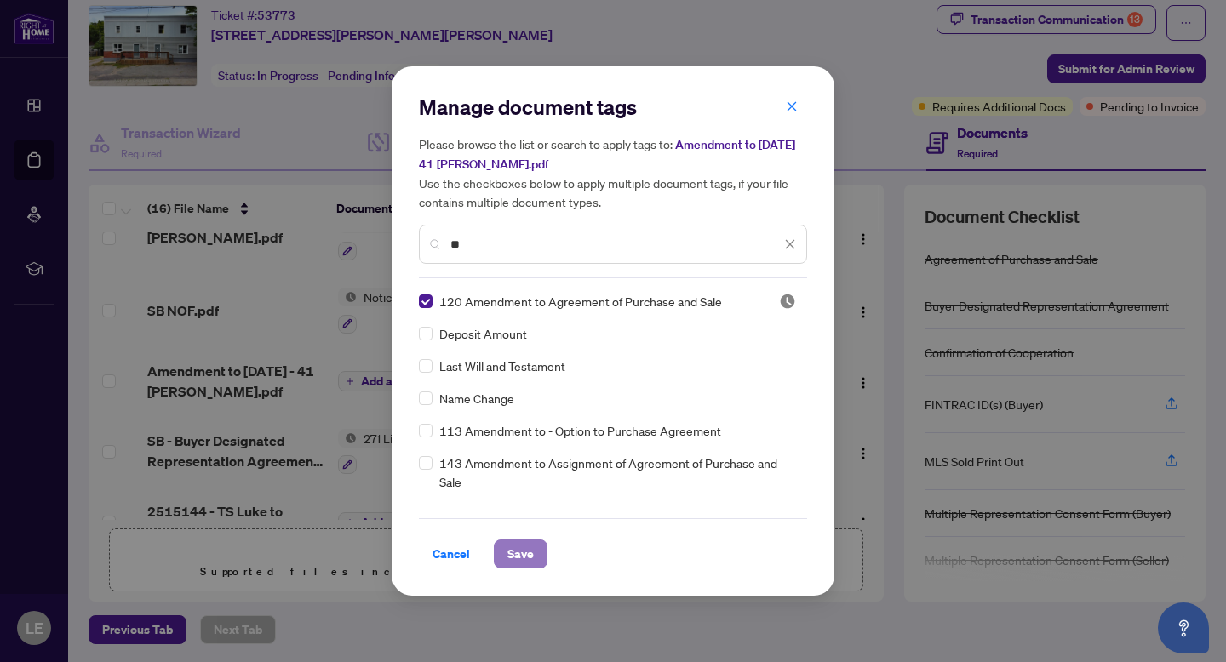
click at [518, 551] on span "Save" at bounding box center [520, 554] width 26 height 27
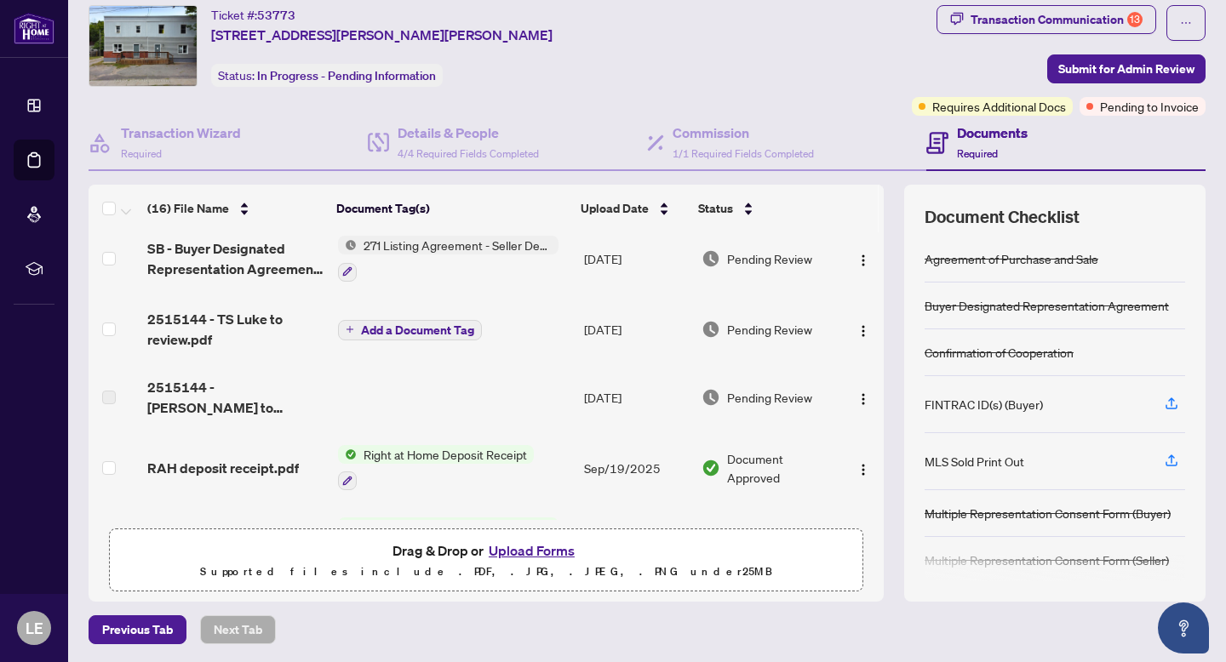
scroll to position [0, 0]
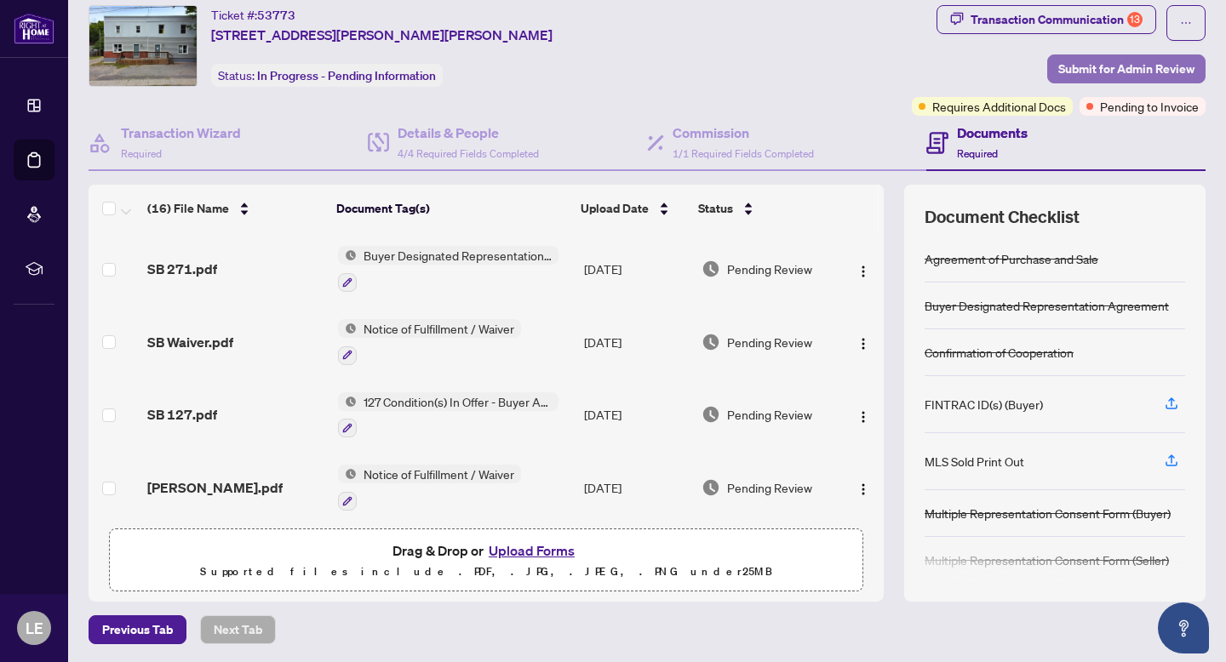
click at [825, 69] on span "Submit for Admin Review" at bounding box center [1126, 68] width 136 height 27
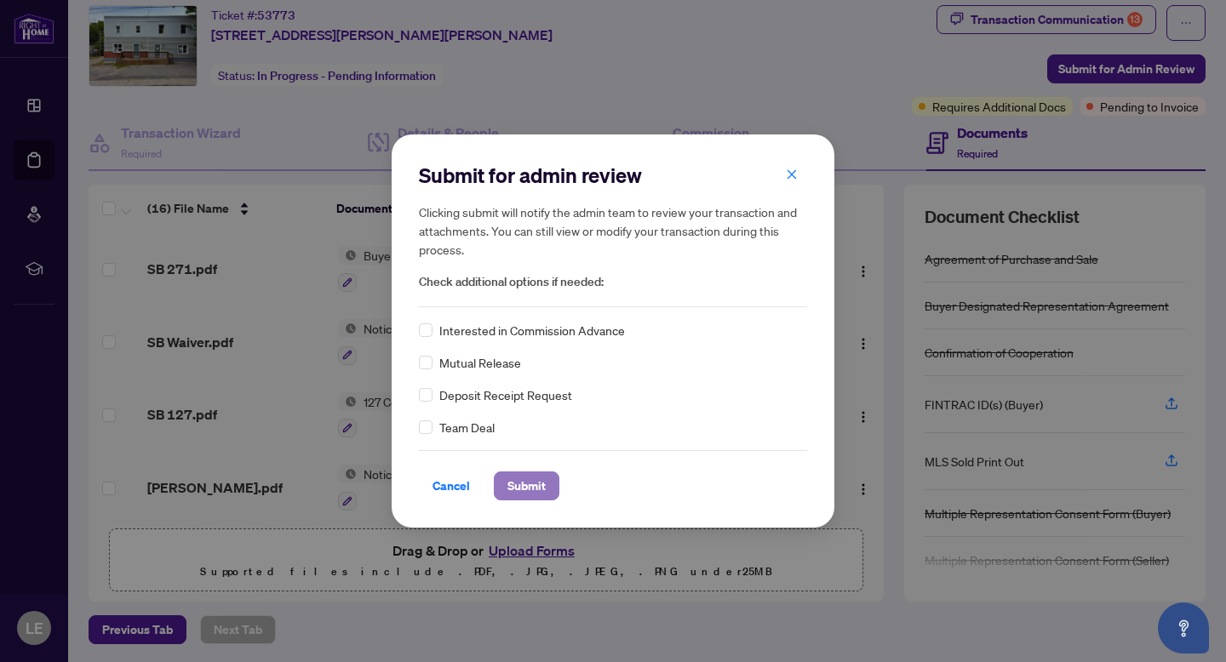
click at [520, 484] on span "Submit" at bounding box center [526, 486] width 38 height 27
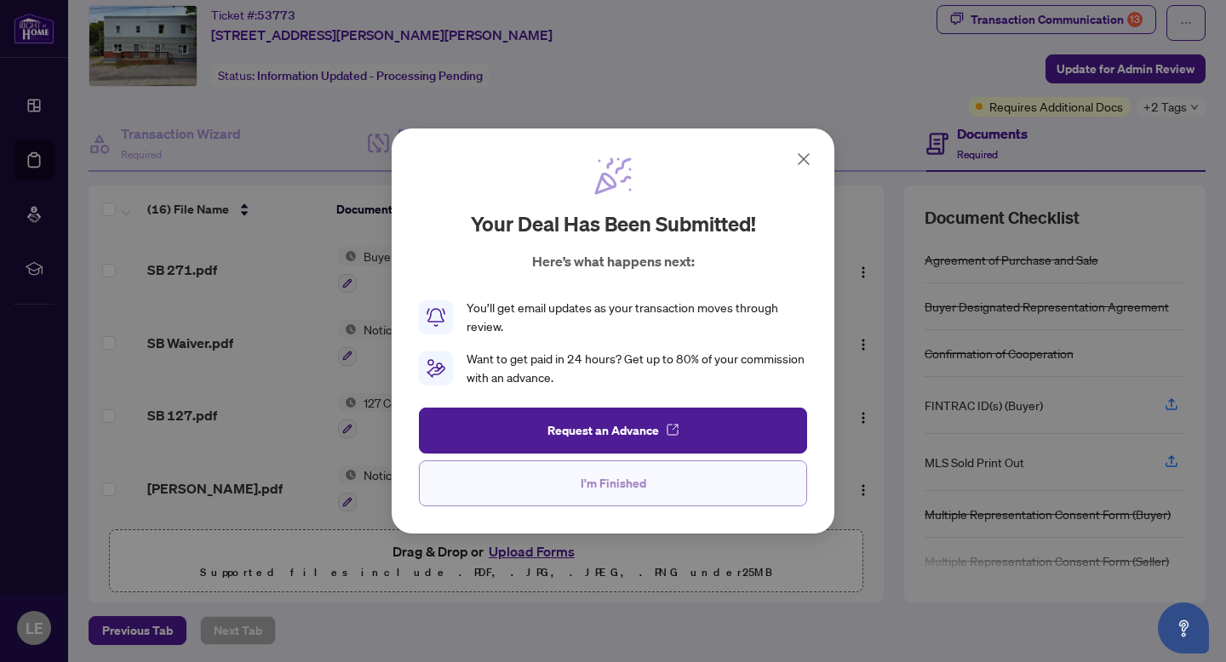
click at [594, 481] on span "I'm Finished" at bounding box center [614, 483] width 66 height 27
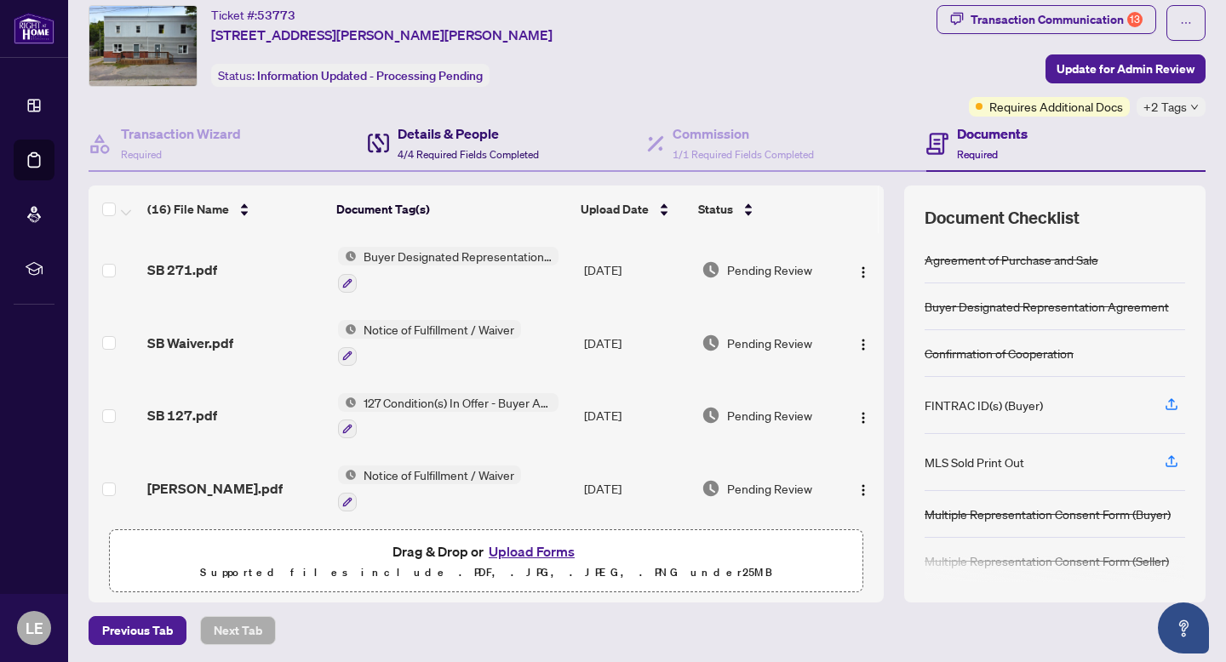
click at [450, 138] on h4 "Details & People" at bounding box center [468, 133] width 141 height 20
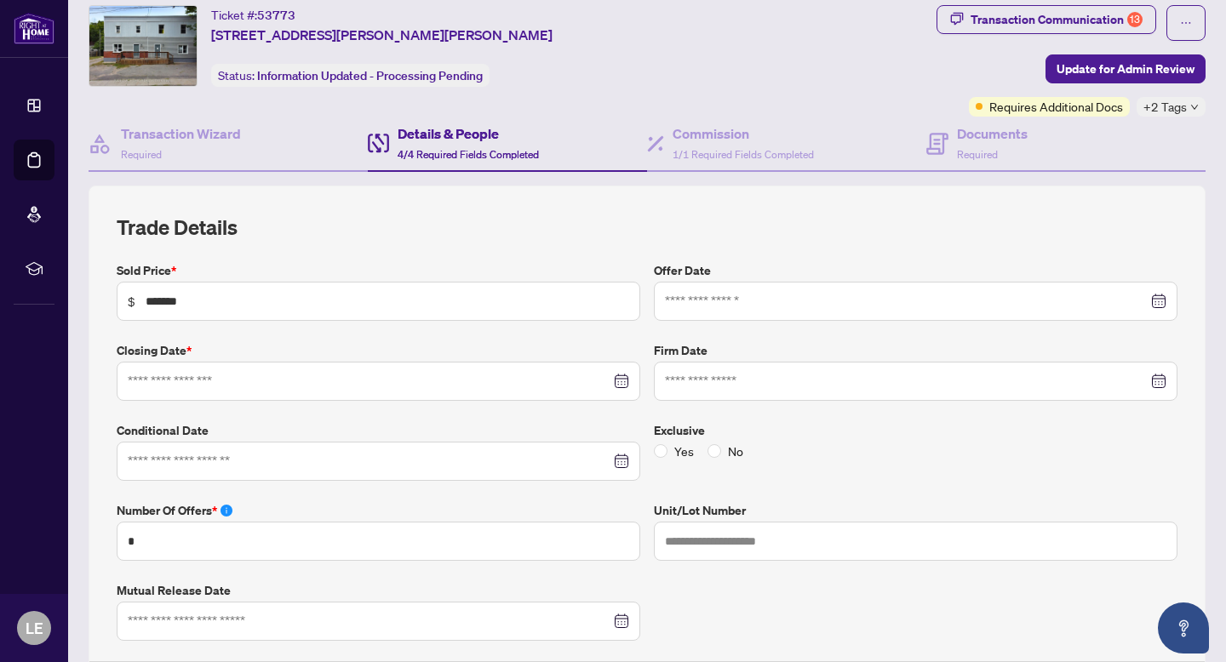
type input "**********"
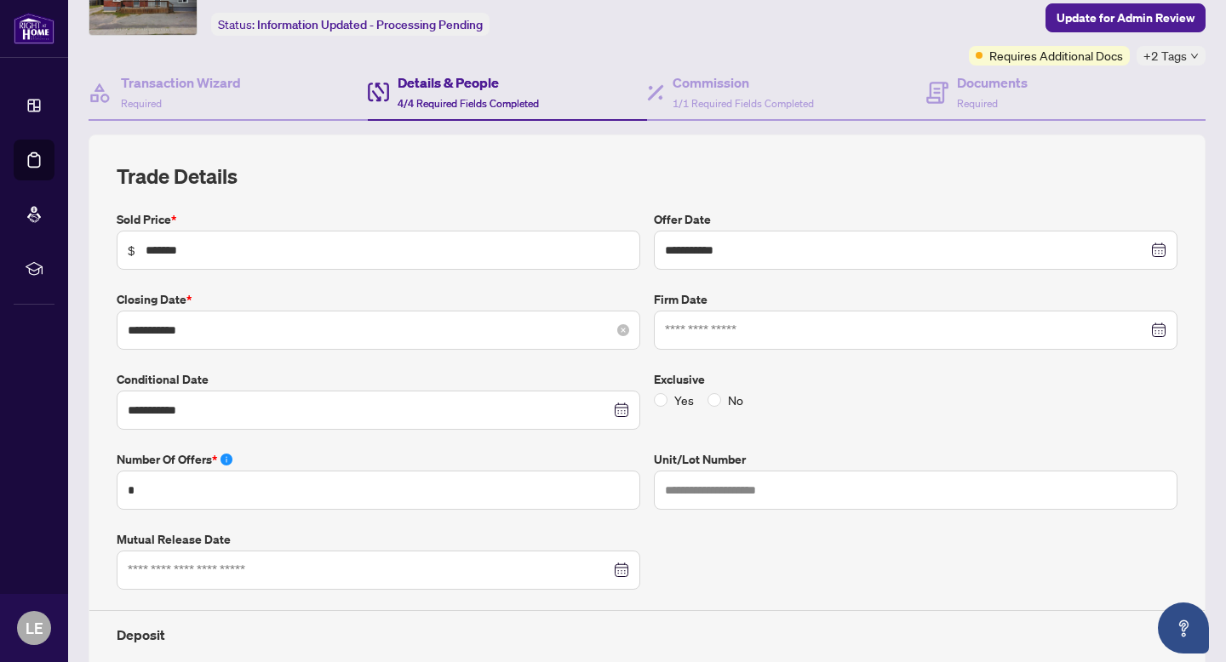
scroll to position [105, 0]
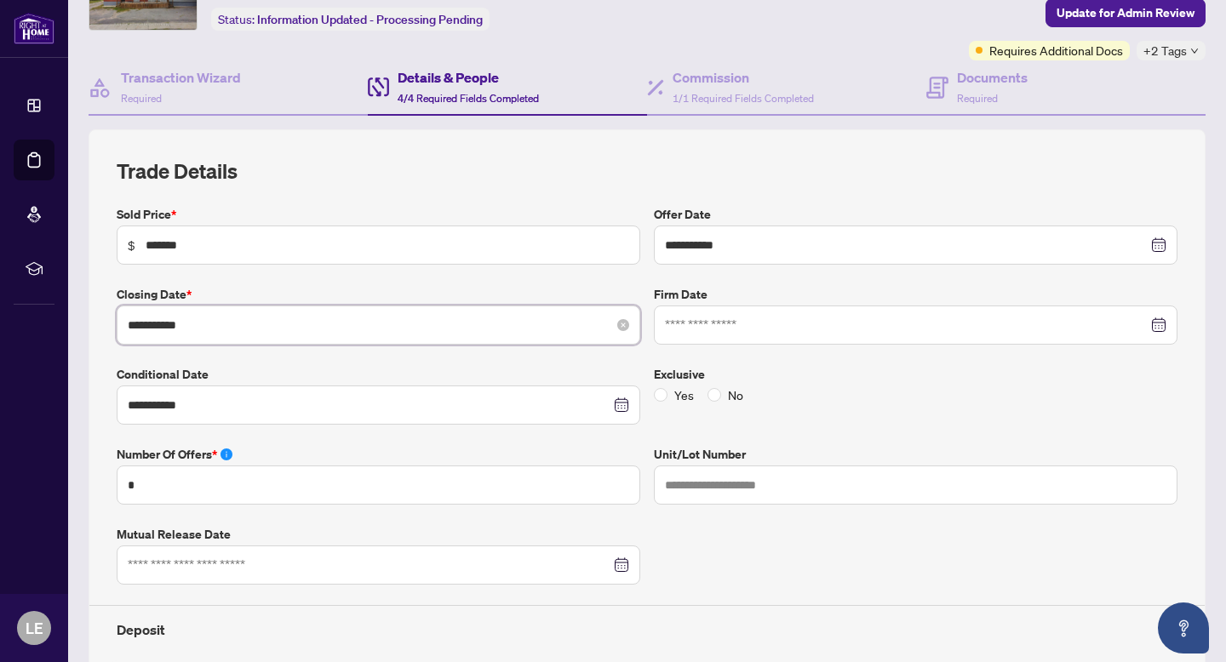
click at [278, 331] on input "**********" at bounding box center [369, 325] width 483 height 19
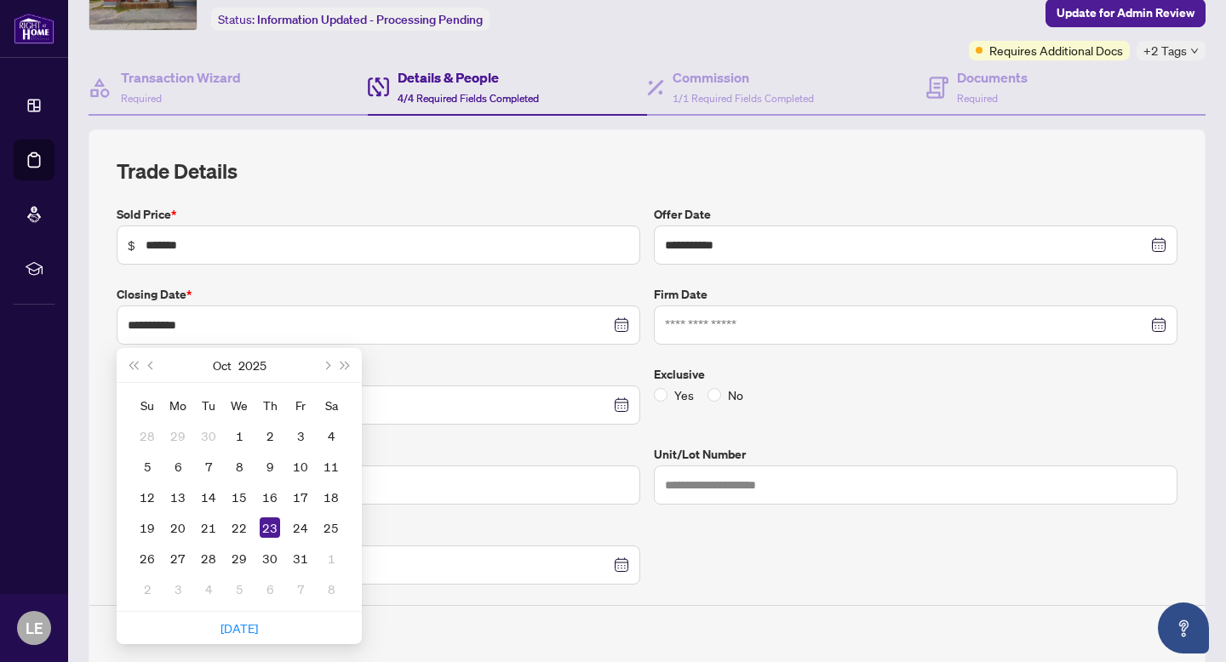
click at [757, 365] on label "Exclusive" at bounding box center [916, 374] width 524 height 19
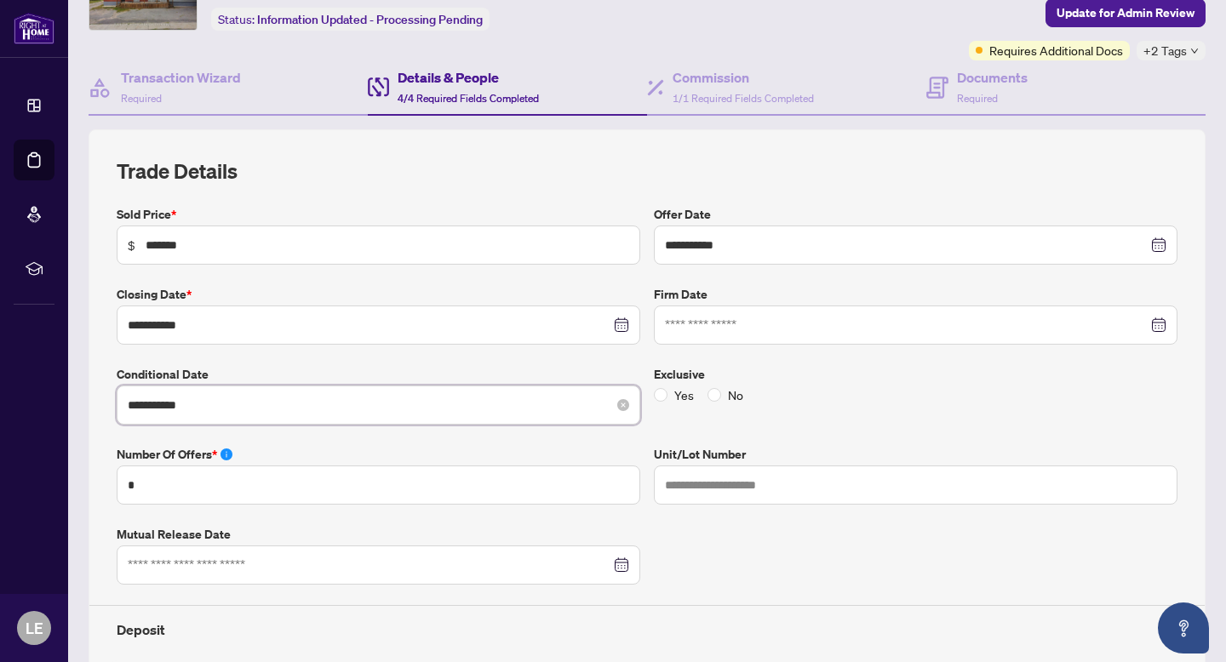
click at [360, 399] on input "**********" at bounding box center [369, 405] width 483 height 19
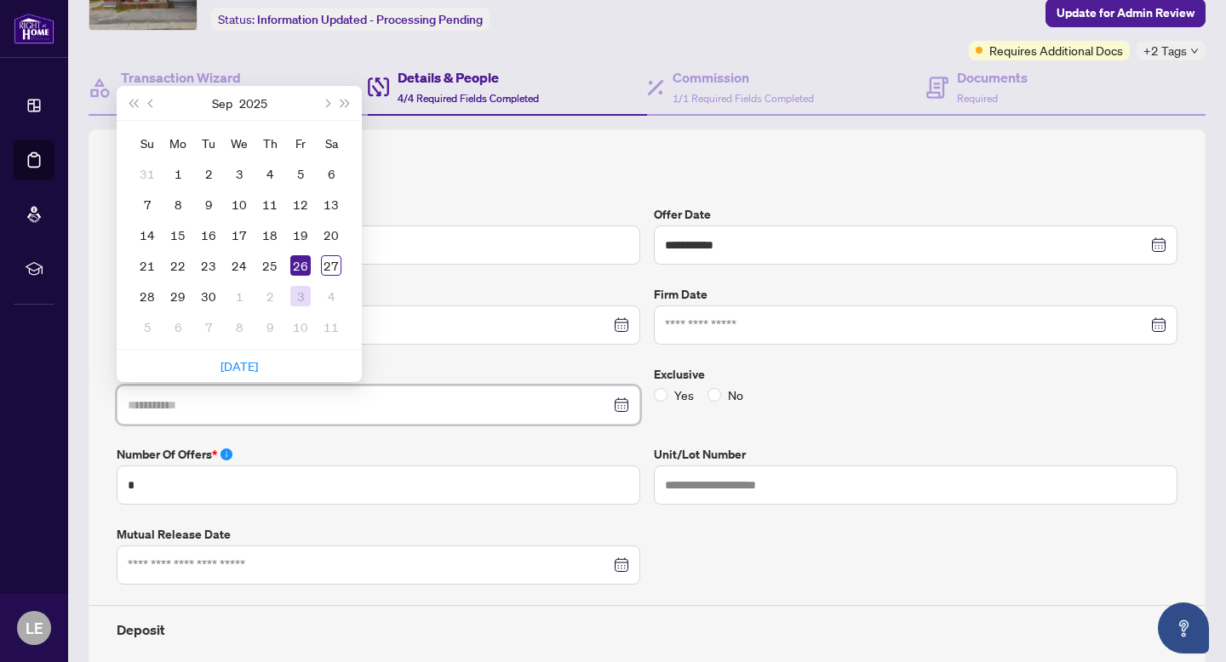
type input "**********"
click at [300, 289] on div "3" at bounding box center [300, 296] width 20 height 20
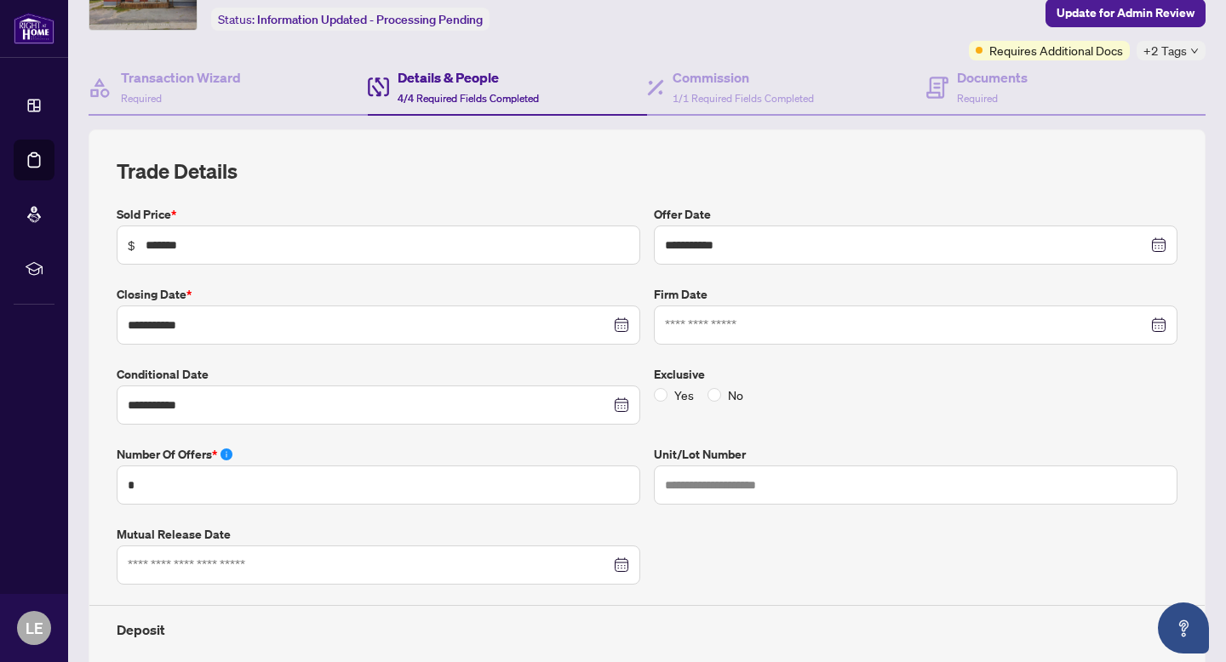
scroll to position [0, 0]
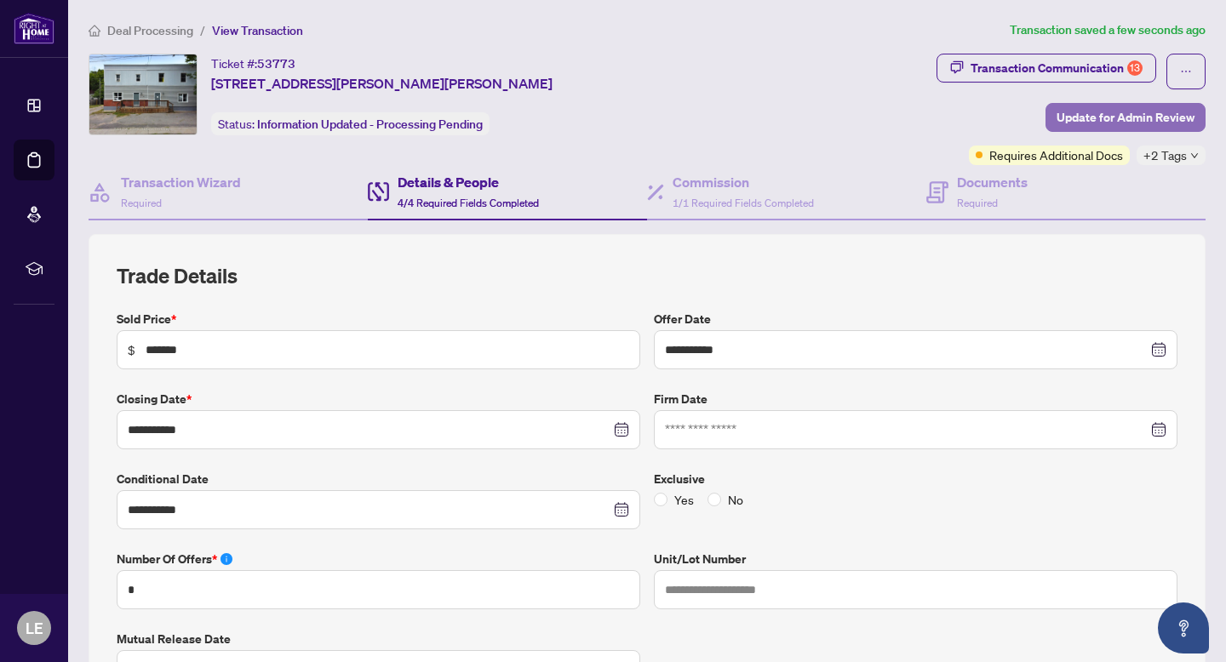
click at [825, 116] on span "Update for Admin Review" at bounding box center [1126, 117] width 138 height 27
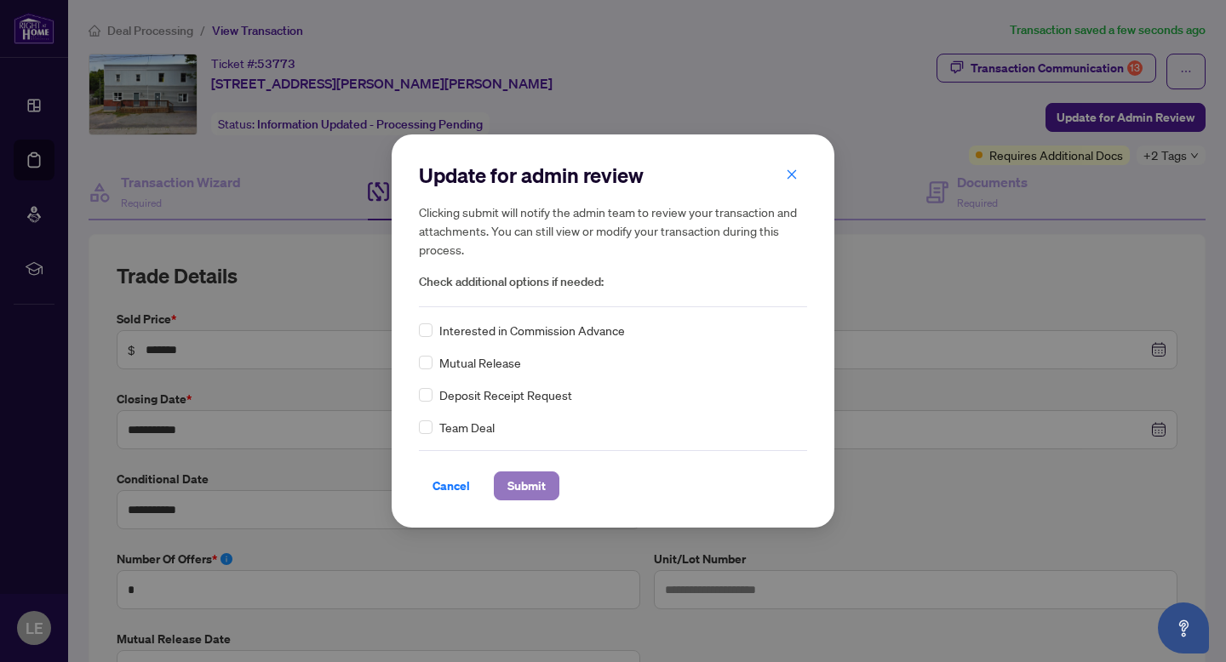
click at [516, 488] on span "Submit" at bounding box center [526, 486] width 38 height 27
